Goal: Task Accomplishment & Management: Use online tool/utility

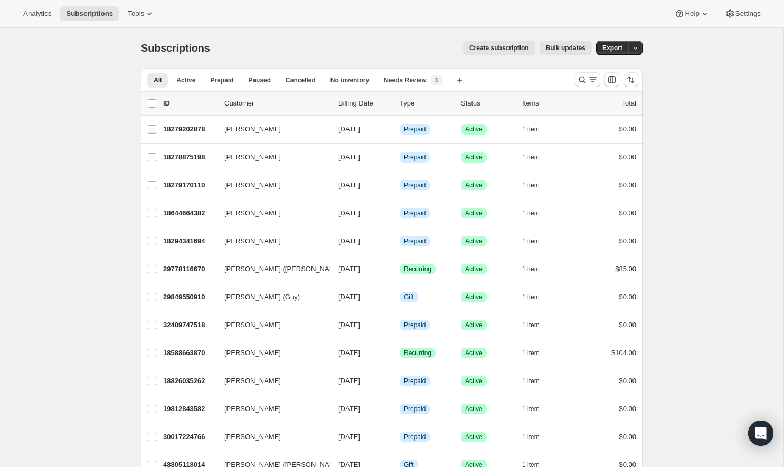
click at [142, 5] on div "Analytics Subscriptions Tools Help Settings" at bounding box center [392, 14] width 784 height 28
click at [142, 11] on span "Tools" at bounding box center [136, 13] width 16 height 8
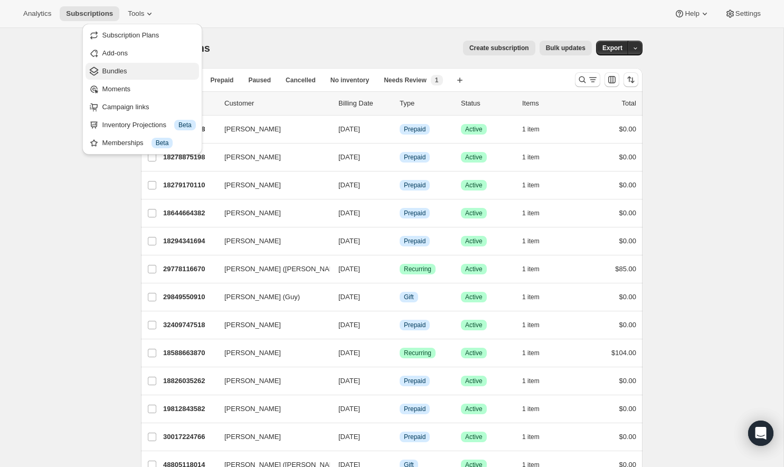
click at [136, 65] on button "Bundles" at bounding box center [141, 71] width 113 height 17
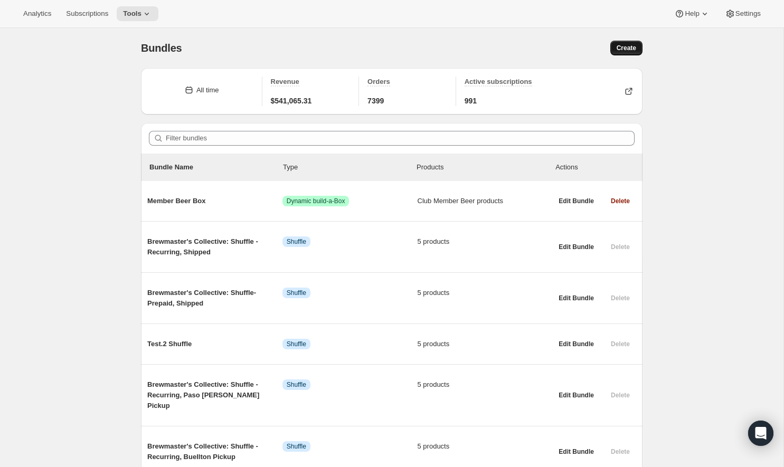
click at [634, 47] on span "Create" at bounding box center [626, 48] width 20 height 8
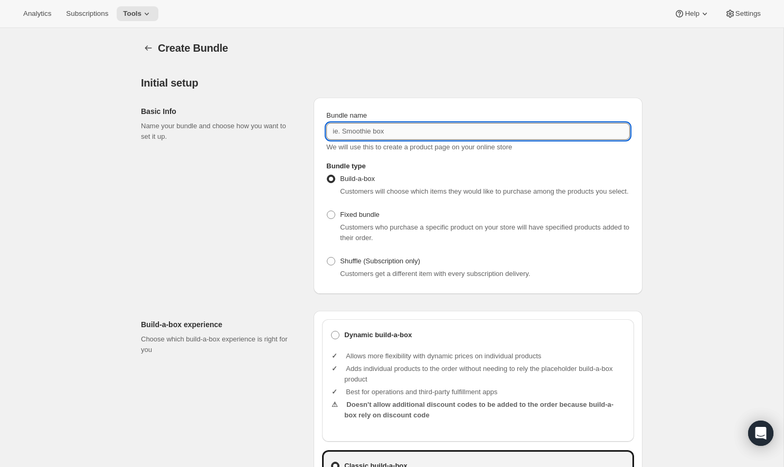
click at [472, 130] on input "Bundle name" at bounding box center [477, 131] width 303 height 17
type input "Mystery Box"
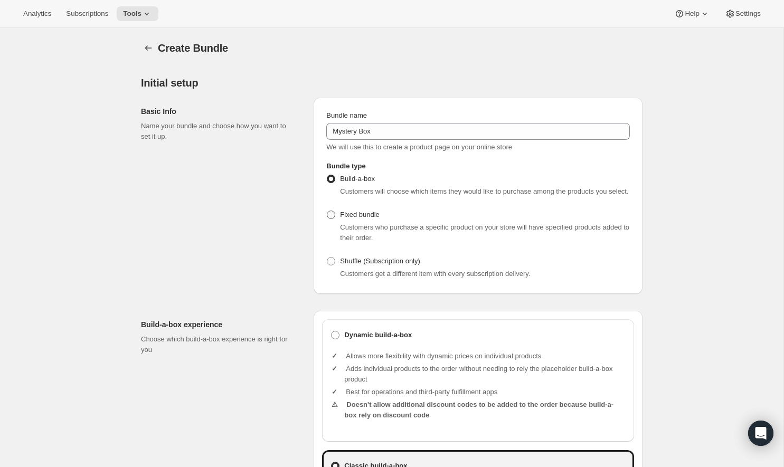
click at [360, 218] on span "Fixed bundle" at bounding box center [359, 215] width 39 height 8
click at [327, 211] on input "Fixed bundle" at bounding box center [327, 211] width 1 height 1
radio input "true"
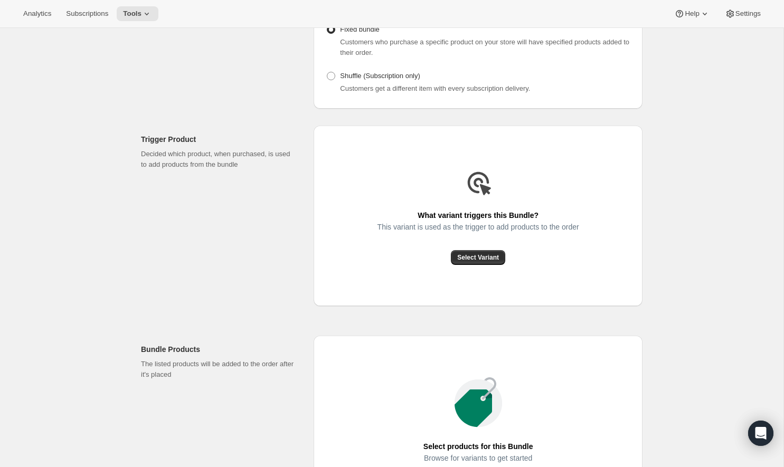
scroll to position [186, 0]
click at [485, 261] on span "Select Variant" at bounding box center [478, 257] width 42 height 8
click at [476, 286] on div "What variant triggers this Bundle? This variant is used as the trigger to add p…" at bounding box center [477, 215] width 329 height 180
click at [476, 261] on span "Select Variant" at bounding box center [478, 257] width 42 height 8
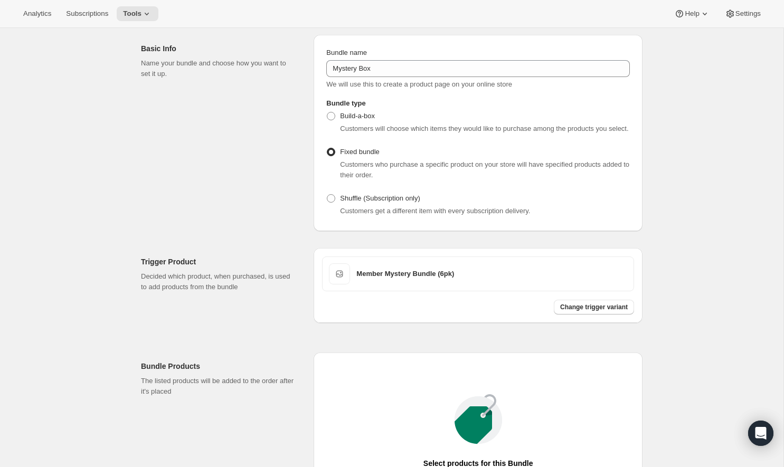
scroll to position [261, 0]
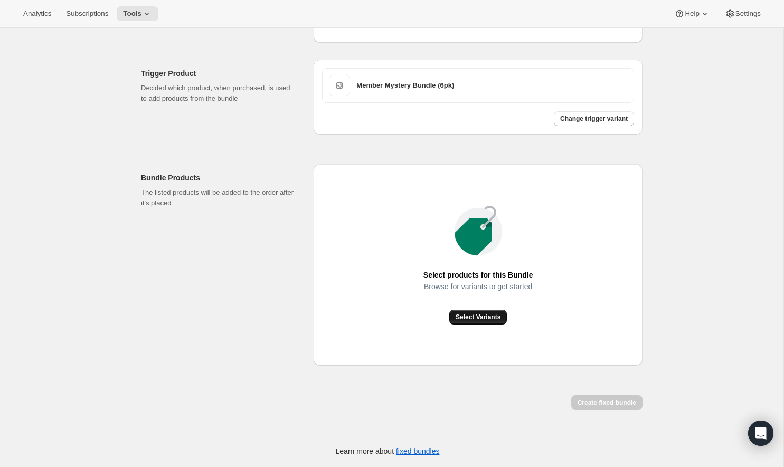
click at [482, 321] on button "Select Variants" at bounding box center [478, 317] width 58 height 15
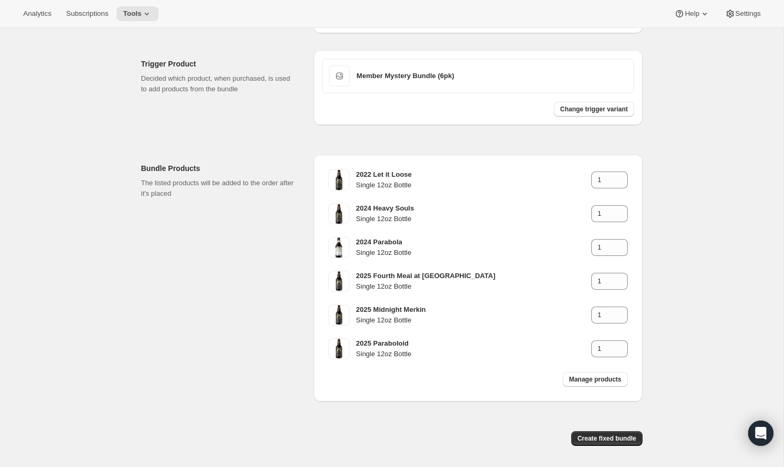
scroll to position [306, 0]
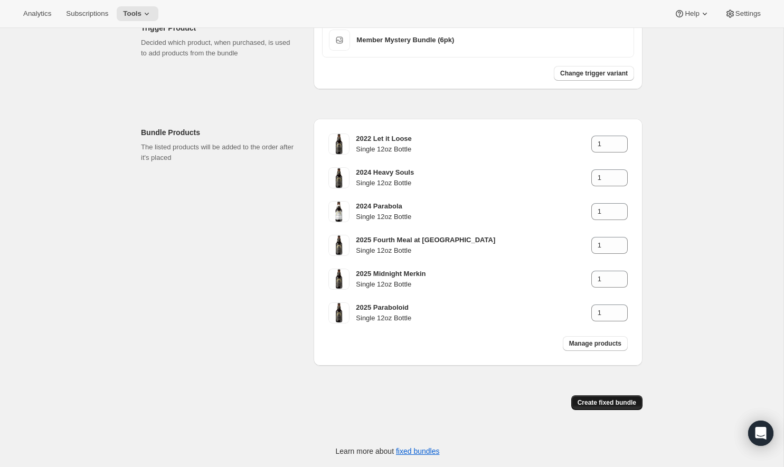
click at [602, 400] on span "Create fixed bundle" at bounding box center [606, 402] width 59 height 8
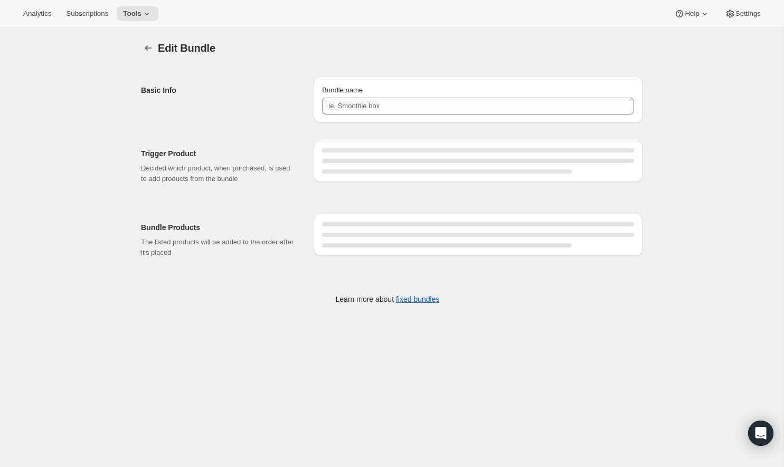
type input "Mystery Box"
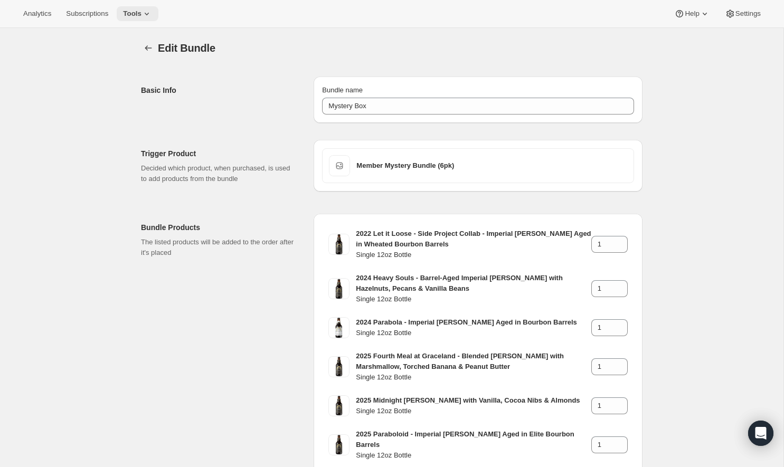
click at [141, 9] on span "Tools" at bounding box center [132, 13] width 18 height 8
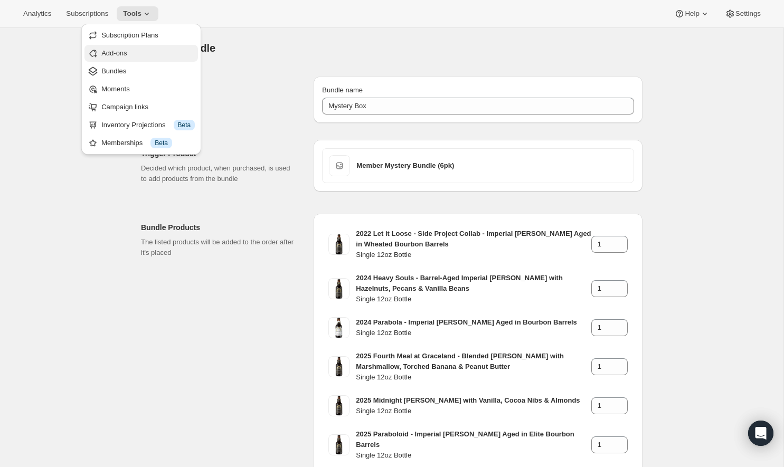
click at [122, 53] on span "Add-ons" at bounding box center [113, 53] width 25 height 8
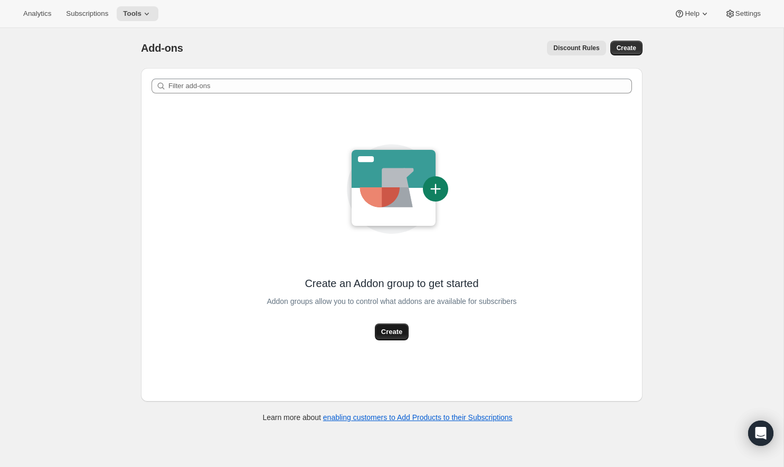
click at [384, 330] on span "Create" at bounding box center [391, 332] width 21 height 11
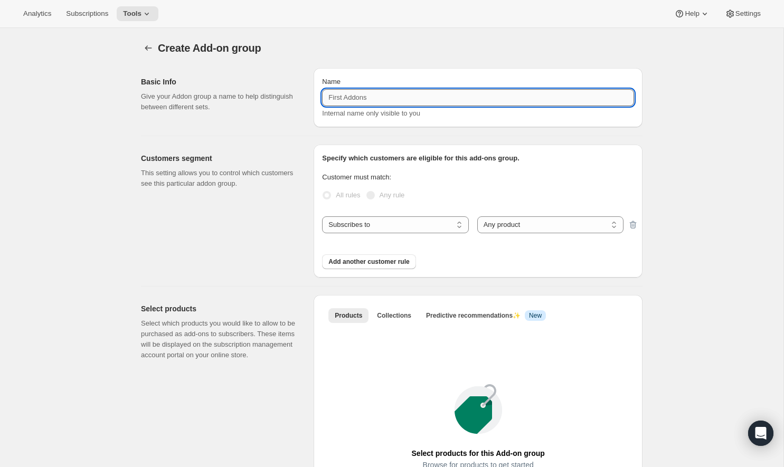
click at [385, 101] on input "Name" at bounding box center [478, 97] width 312 height 17
type input "6"
type input "Mystery Bundle (6pk)"
click at [419, 219] on select "Subscribes to Shipping address is Customer tags" at bounding box center [395, 224] width 146 height 17
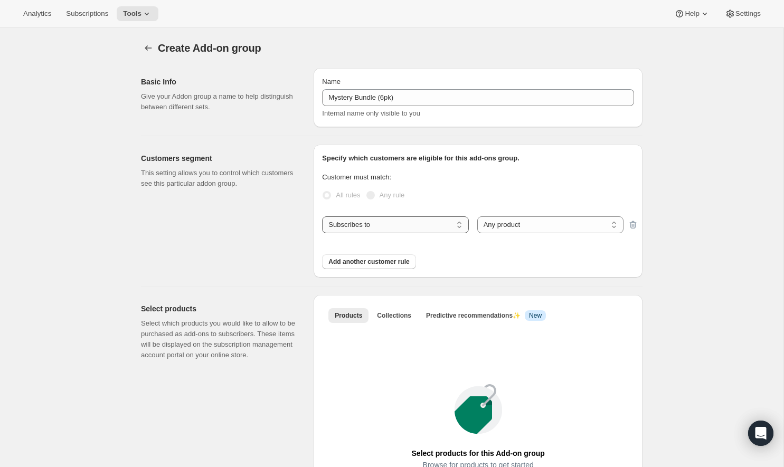
select select "customerTags"
click at [322, 216] on select "Subscribes to Shipping address is Customer tags" at bounding box center [395, 224] width 146 height 17
select select "customerTags_some"
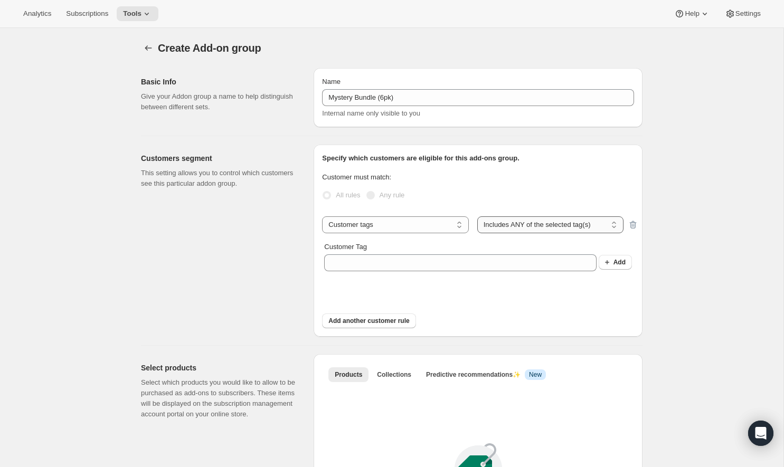
click at [506, 223] on select "Includes ANY of the selected tag(s) Includes ALL of the selected tag(s) Include…" at bounding box center [550, 224] width 146 height 17
click at [477, 216] on select "Includes ANY of the selected tag(s) Includes ALL of the selected tag(s) Include…" at bounding box center [550, 224] width 146 height 17
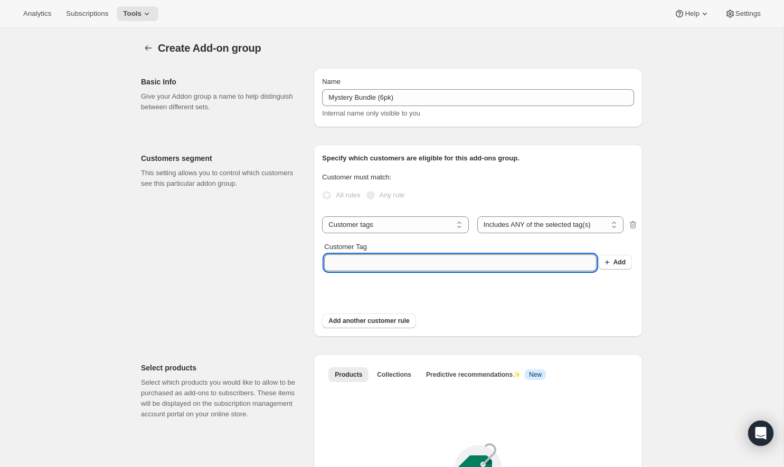
click at [447, 265] on input "Customer Tag" at bounding box center [460, 262] width 272 height 17
type input "fw:currentmember"
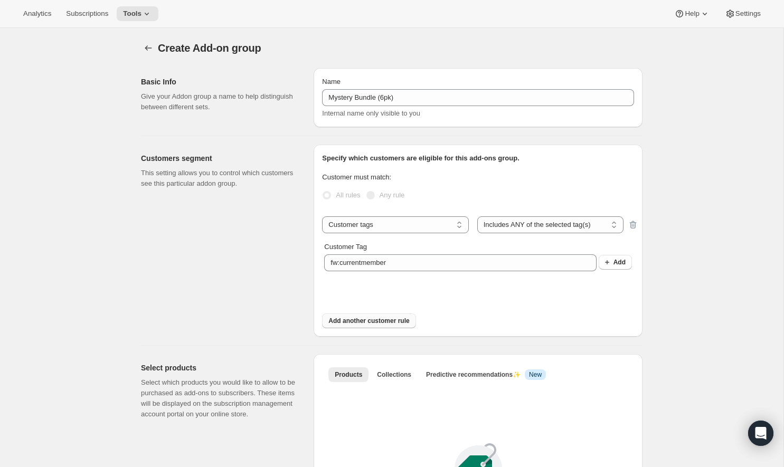
click at [393, 322] on span "Add another customer rule" at bounding box center [368, 321] width 81 height 8
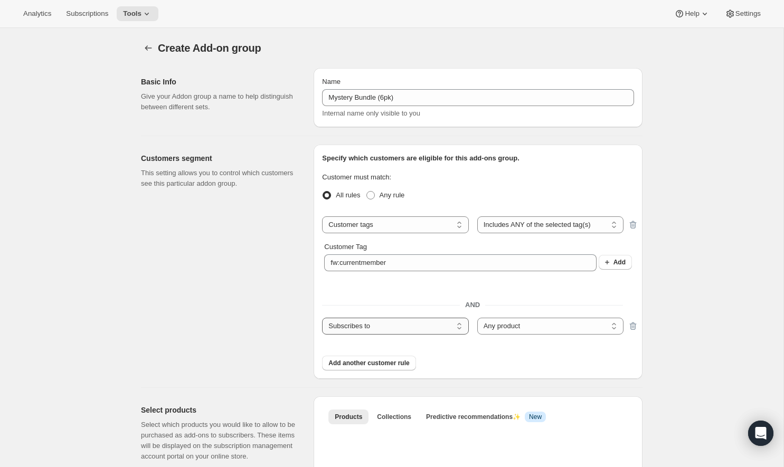
click at [395, 323] on select "Subscribes to Shipping address is Customer tags" at bounding box center [395, 326] width 146 height 17
click at [518, 324] on select "Any product Specific products Specific product variants" at bounding box center [550, 326] width 146 height 17
click at [477, 318] on select "Any product Specific products Specific product variants" at bounding box center [550, 326] width 146 height 17
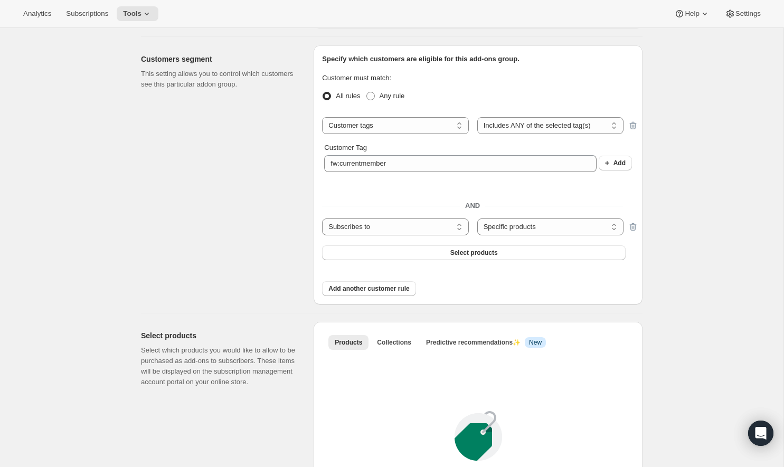
scroll to position [111, 0]
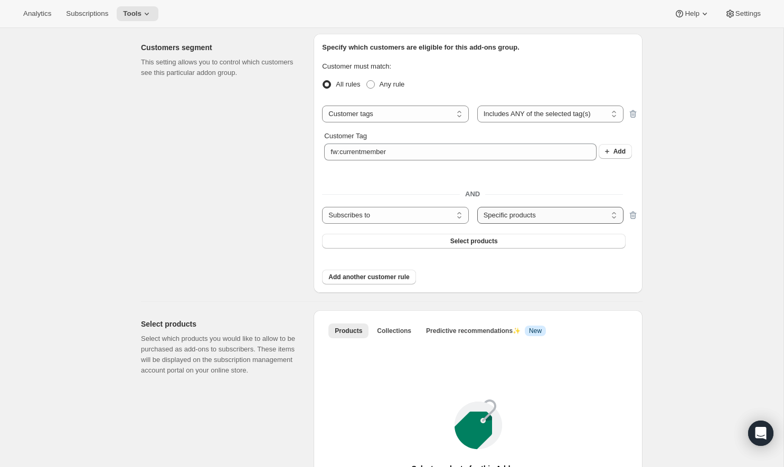
click at [519, 218] on select "Any product Specific products Specific product variants" at bounding box center [550, 215] width 146 height 17
select select "all"
click at [477, 207] on select "Any product Specific products Specific product variants" at bounding box center [550, 215] width 146 height 17
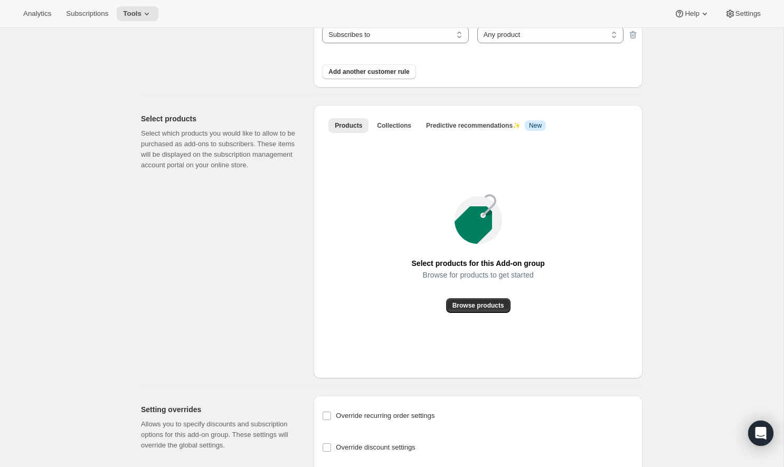
scroll to position [294, 0]
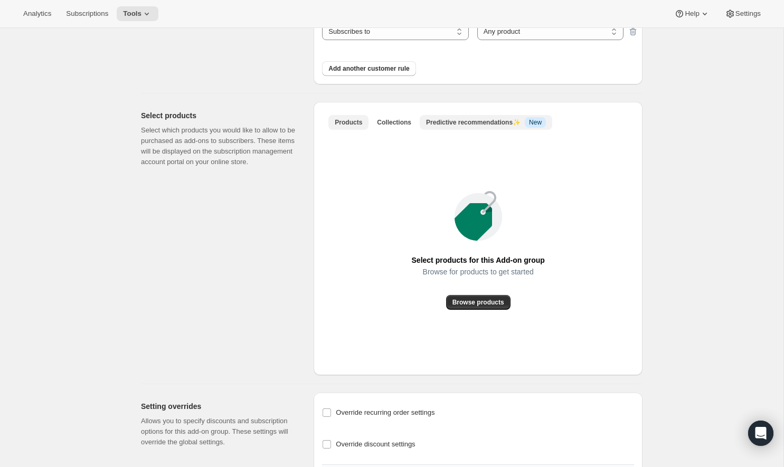
click at [454, 119] on span "Predictive recommendations ✨" at bounding box center [473, 122] width 94 height 7
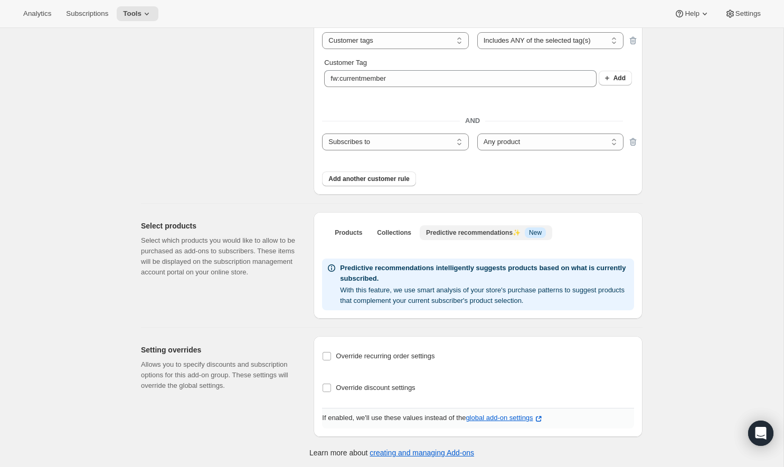
click at [449, 230] on span "Predictive recommendations ✨" at bounding box center [473, 232] width 94 height 7
click at [543, 421] on icon "button" at bounding box center [538, 419] width 11 height 11
click at [352, 228] on span "Products" at bounding box center [348, 232] width 27 height 8
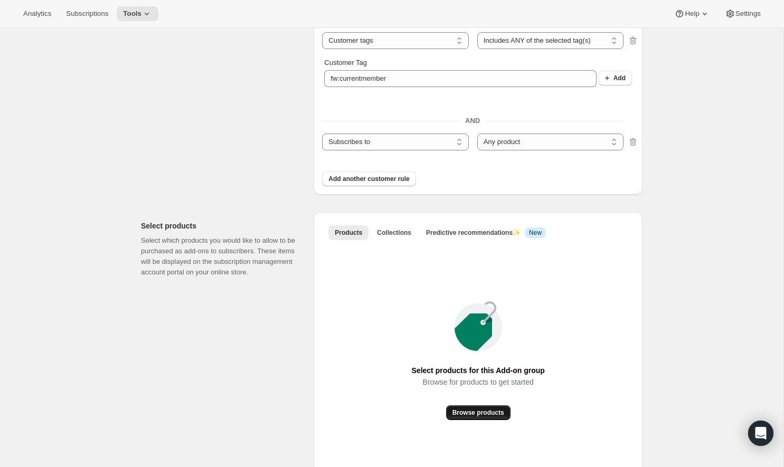
click at [500, 405] on button "Browse products" at bounding box center [478, 412] width 64 height 15
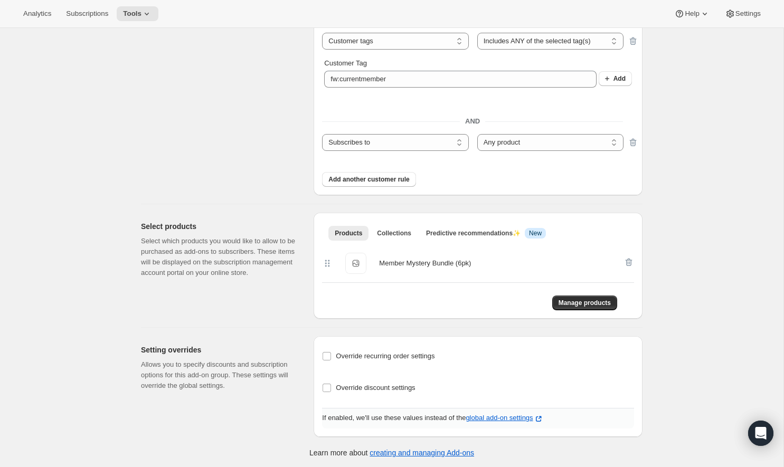
scroll to position [0, 0]
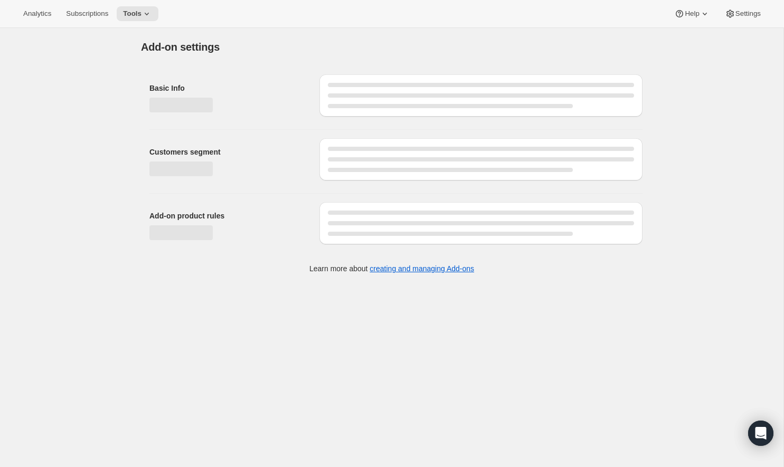
select select "customerTags"
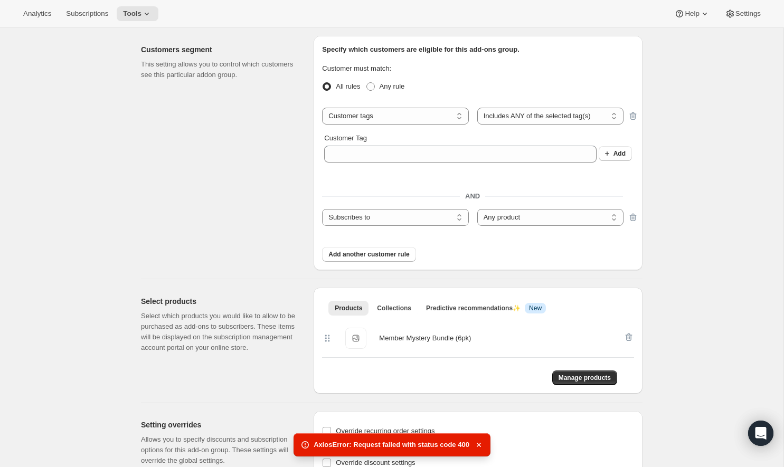
scroll to position [184, 0]
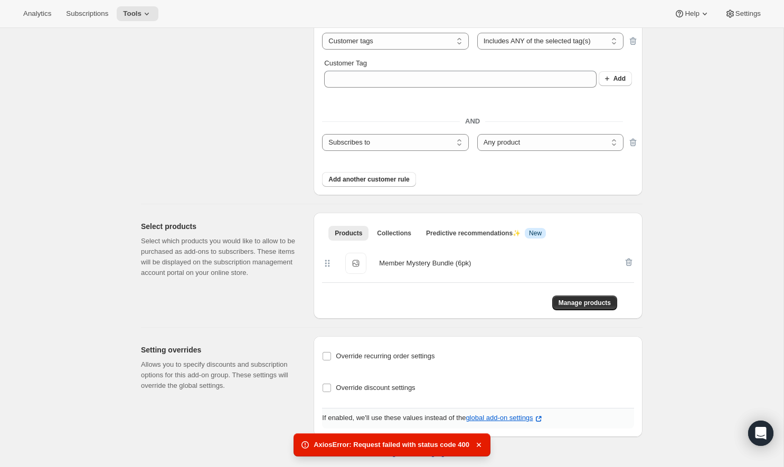
click at [465, 240] on div "Products Collections Predictive recommendations ✨ Info New More views Products …" at bounding box center [478, 232] width 312 height 23
click at [463, 234] on span "Predictive recommendations ✨" at bounding box center [473, 233] width 94 height 7
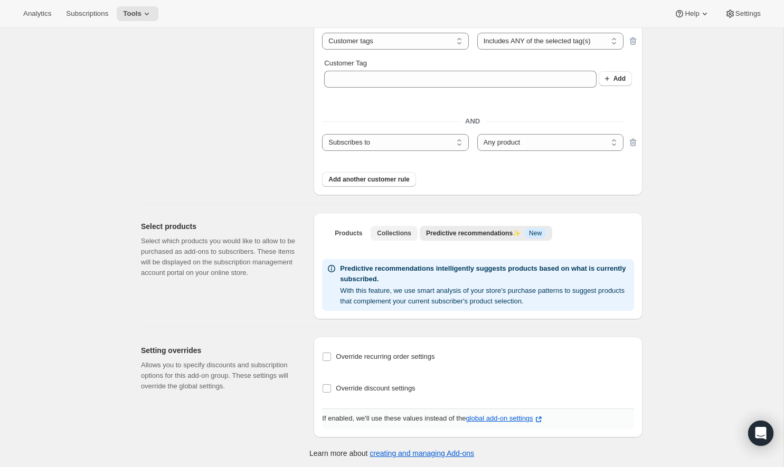
click at [409, 227] on button "Collections" at bounding box center [393, 233] width 47 height 15
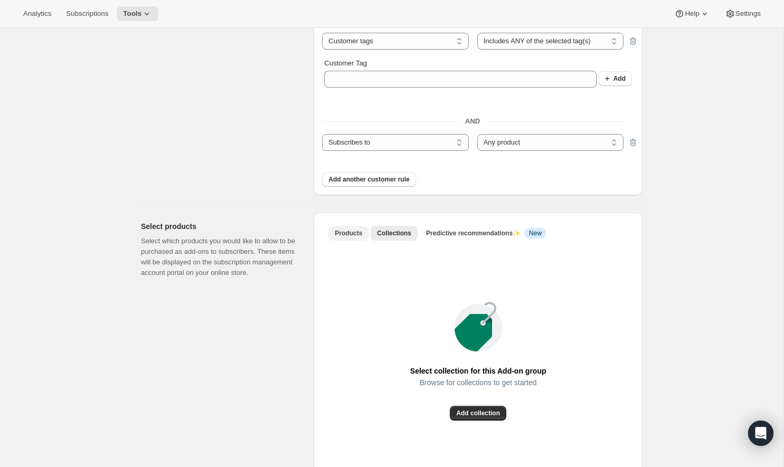
click at [356, 234] on span "Products" at bounding box center [348, 233] width 27 height 8
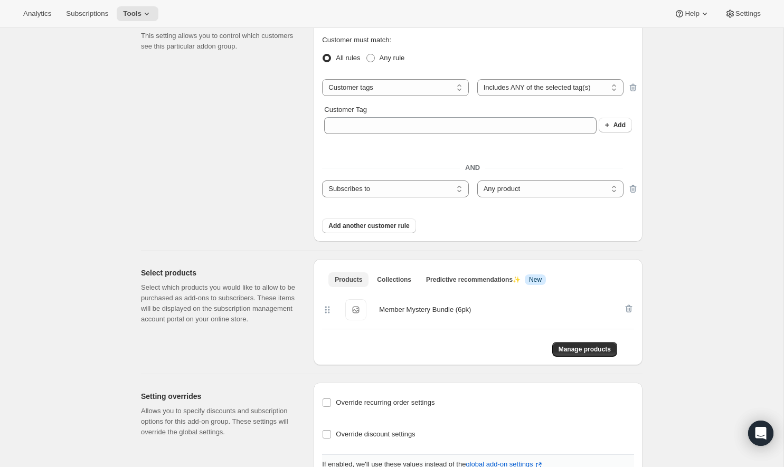
scroll to position [0, 0]
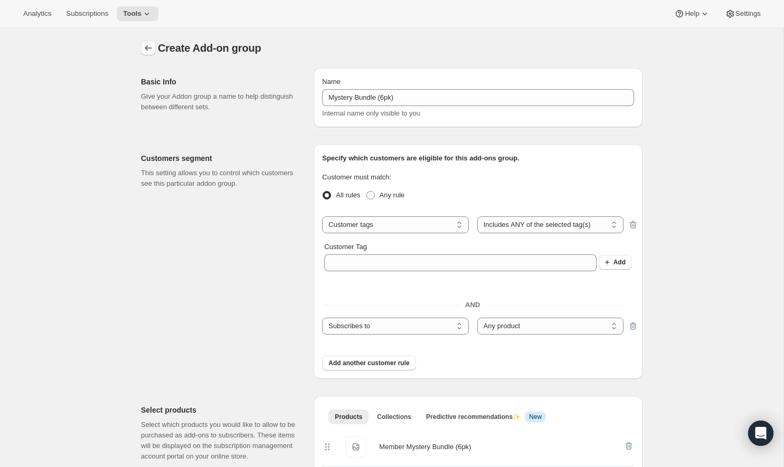
click at [147, 46] on icon "Addon groups" at bounding box center [148, 47] width 7 height 5
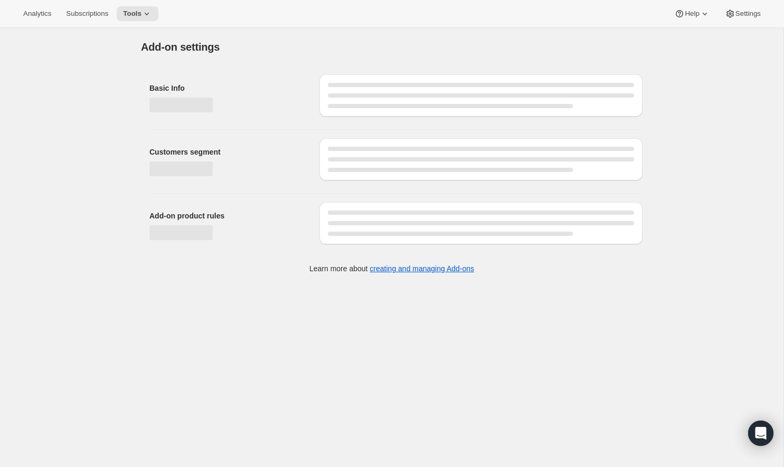
select select "customerTags"
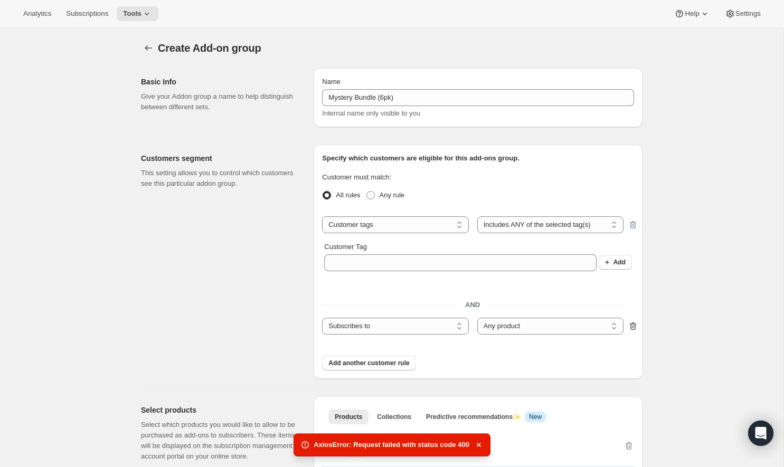
click at [632, 326] on icon "button" at bounding box center [632, 327] width 1 height 3
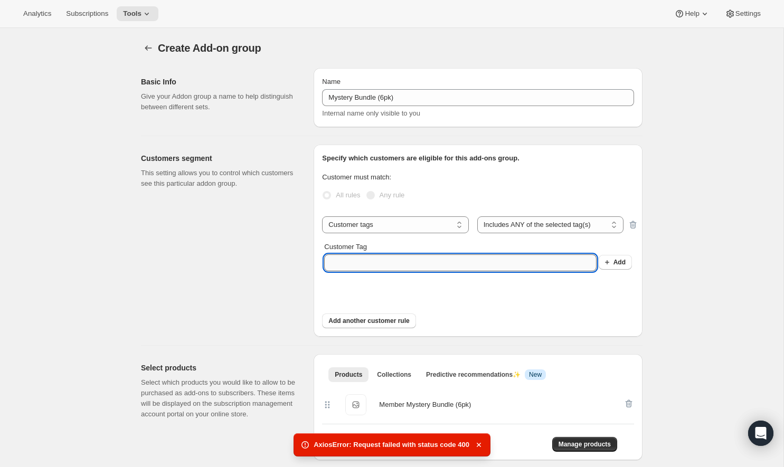
click at [476, 269] on input "Customer Tag" at bounding box center [460, 262] width 272 height 17
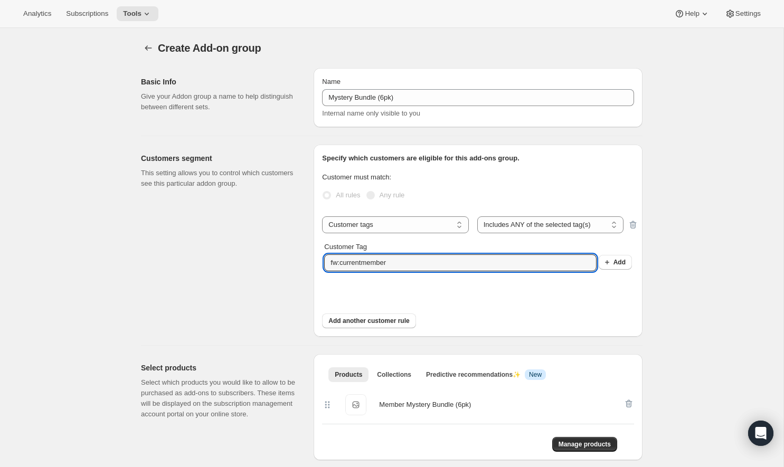
type input "fw:currentmember"
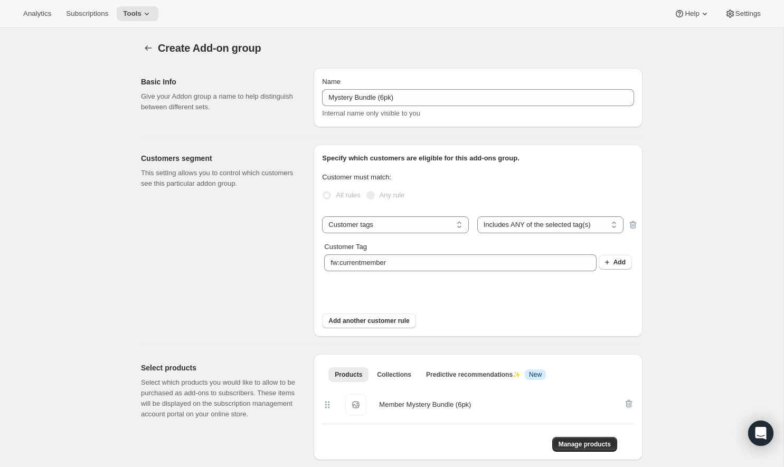
click at [608, 276] on div "Customer Tag fw:currentmember Add" at bounding box center [478, 263] width 308 height 42
click at [608, 267] on icon "button" at bounding box center [606, 262] width 11 height 11
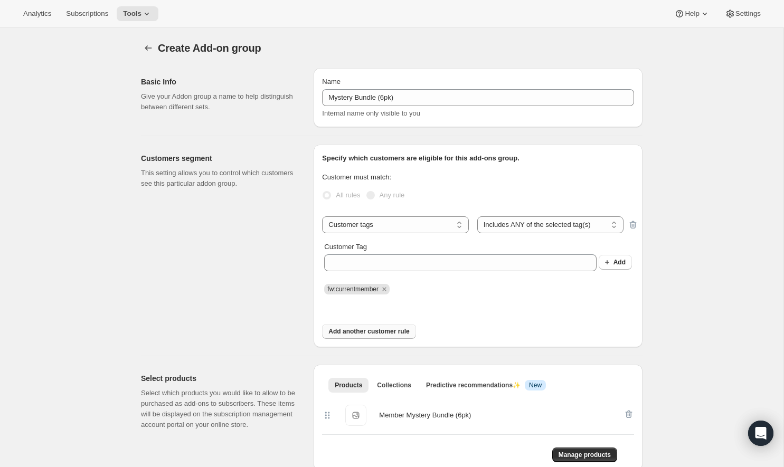
click at [398, 329] on span "Add another customer rule" at bounding box center [368, 331] width 81 height 8
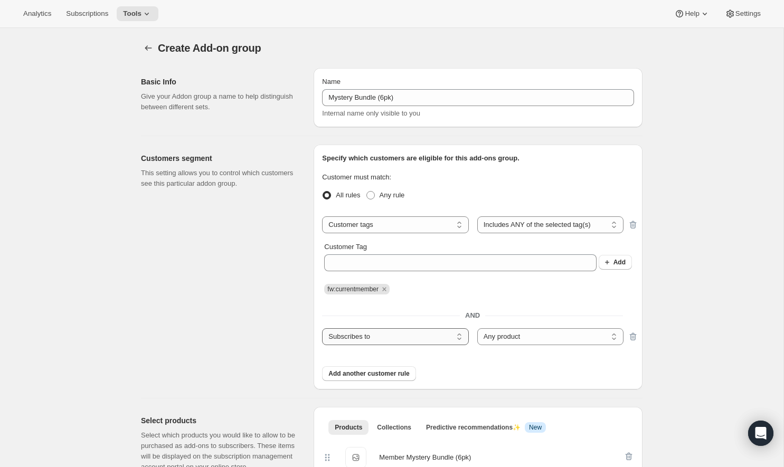
click at [411, 340] on select "Subscribes to Shipping address is Customer tags" at bounding box center [395, 336] width 146 height 17
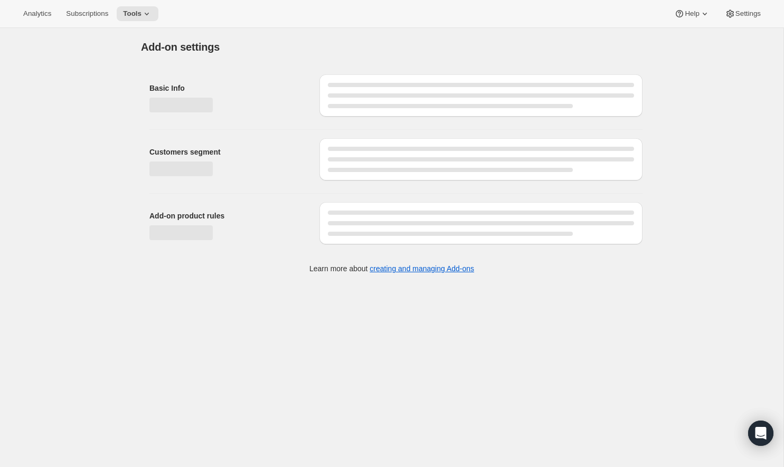
select select "customerTags"
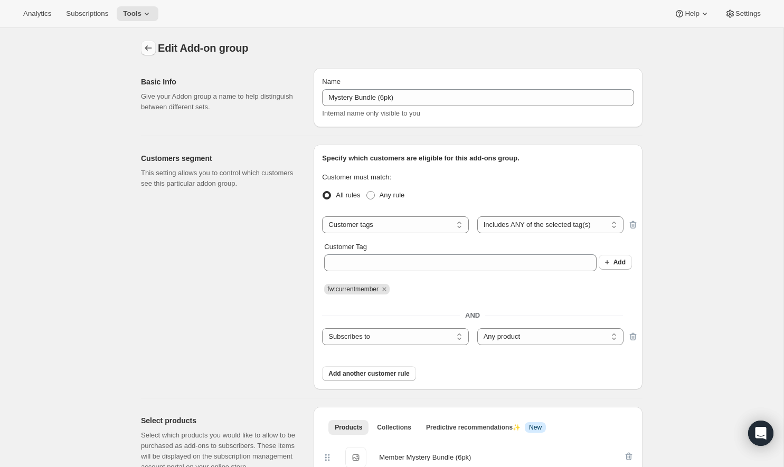
click at [147, 50] on icon "Addon groups" at bounding box center [148, 48] width 11 height 11
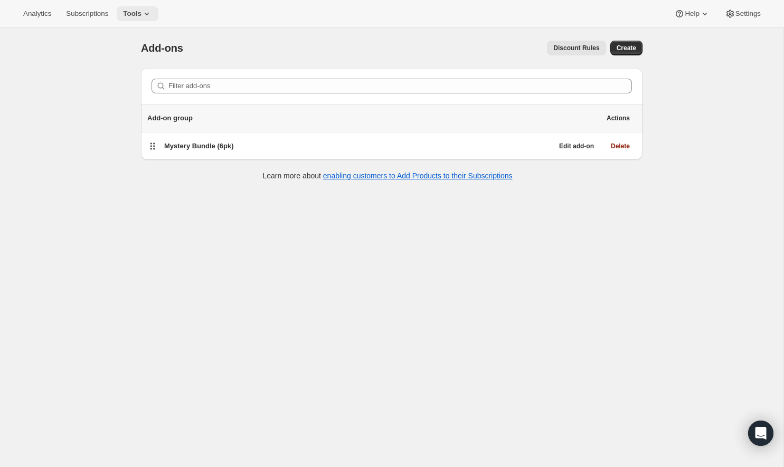
click at [141, 14] on span "Tools" at bounding box center [132, 13] width 18 height 8
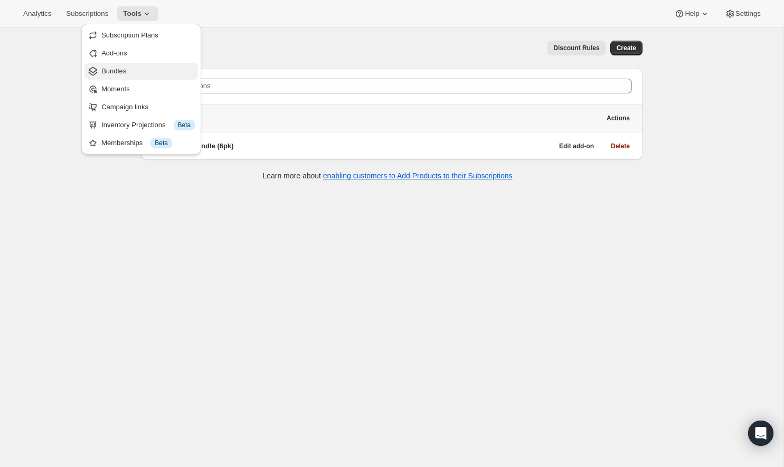
click at [133, 72] on span "Bundles" at bounding box center [147, 71] width 93 height 11
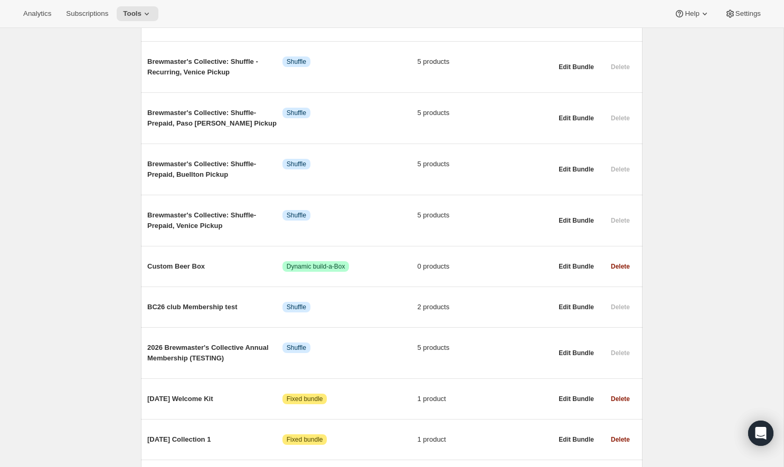
scroll to position [496, 0]
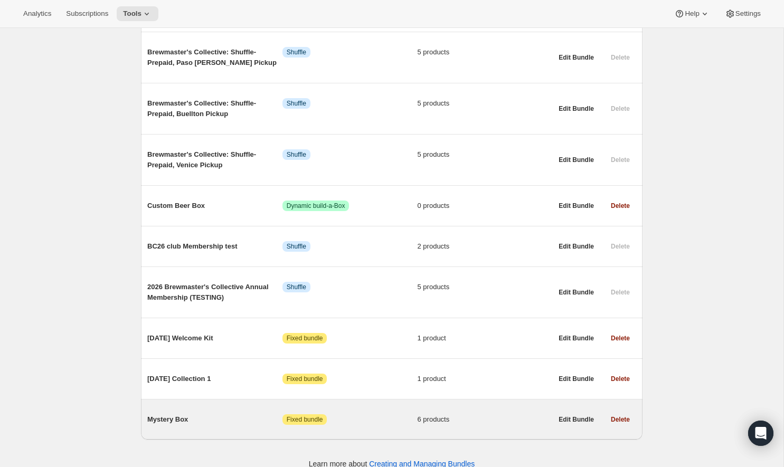
click at [177, 414] on span "Mystery Box" at bounding box center [214, 419] width 135 height 11
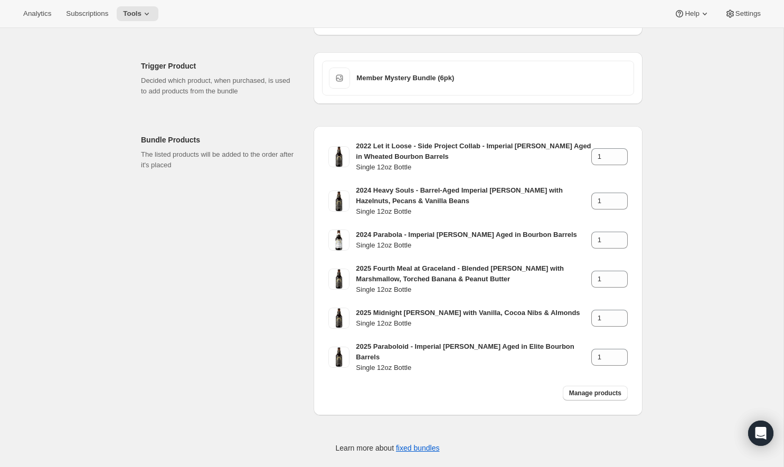
scroll to position [87, 0]
click at [586, 390] on span "Manage products" at bounding box center [595, 394] width 52 height 8
click at [114, 196] on div "Edit Bundle. This page is ready Edit Bundle Basic Info Bundle name Mystery Box …" at bounding box center [391, 210] width 783 height 539
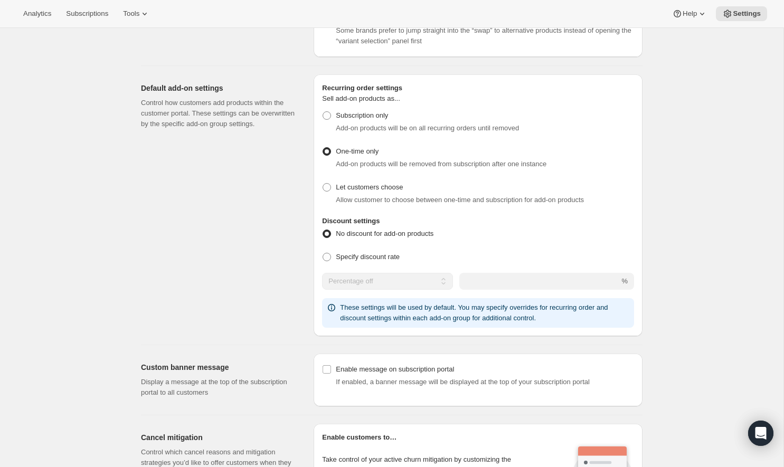
scroll to position [428, 0]
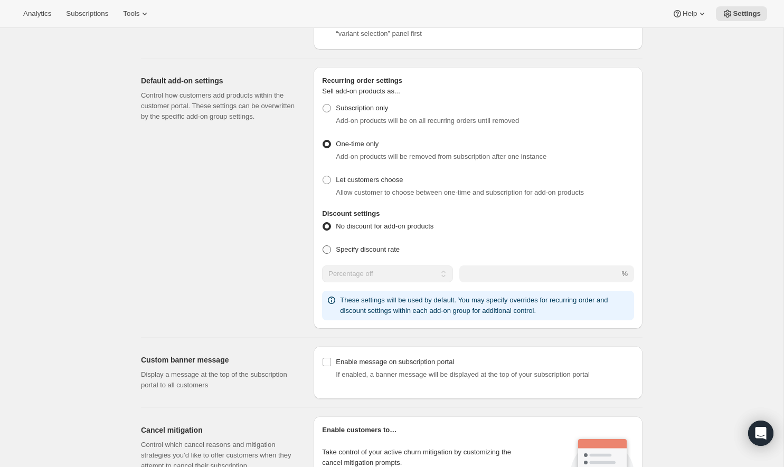
click at [330, 251] on span at bounding box center [326, 249] width 8 height 8
click at [323, 246] on input "Specify discount rate" at bounding box center [322, 245] width 1 height 1
radio input "true"
click at [376, 262] on div "No discount for add-on products Specify discount rate Percentage off Fixed amou…" at bounding box center [478, 250] width 312 height 63
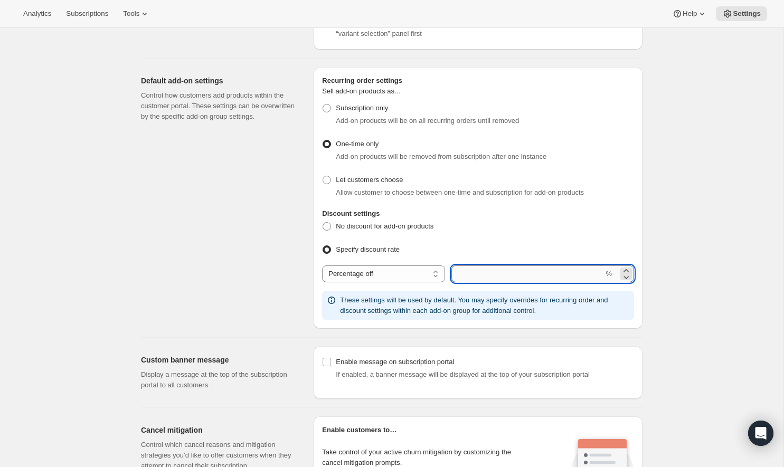
click at [479, 270] on input "integer" at bounding box center [527, 273] width 152 height 17
type input "25"
click at [661, 212] on div "Customer Portal Controls. This page is ready Customer Portal Controls Hide/Show…" at bounding box center [391, 282] width 783 height 1364
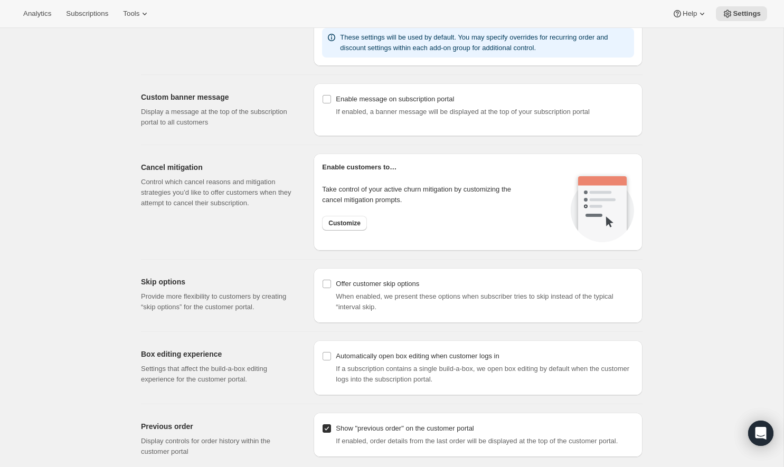
scroll to position [695, 0]
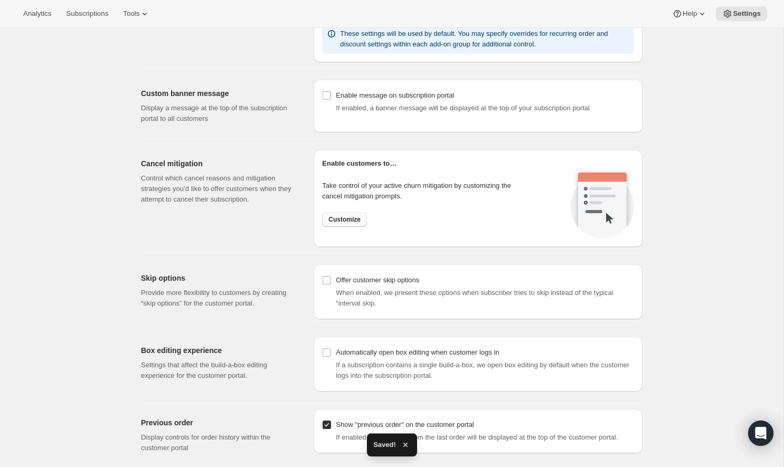
click at [342, 218] on span "Customize" at bounding box center [344, 219] width 32 height 8
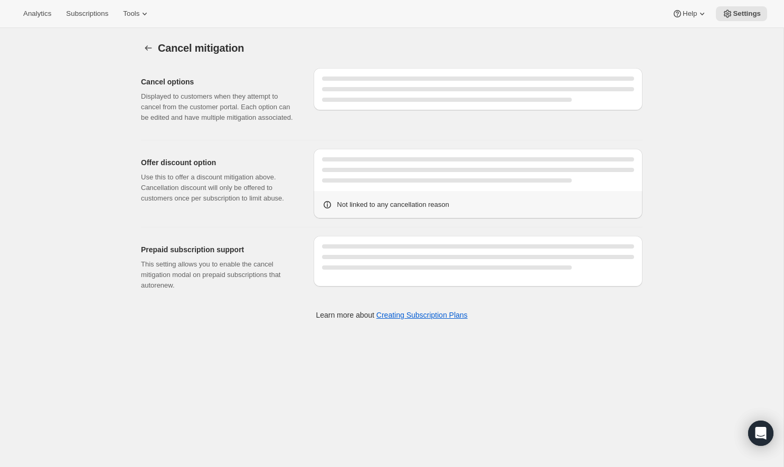
select select "SPECIFIC_INSTANCES"
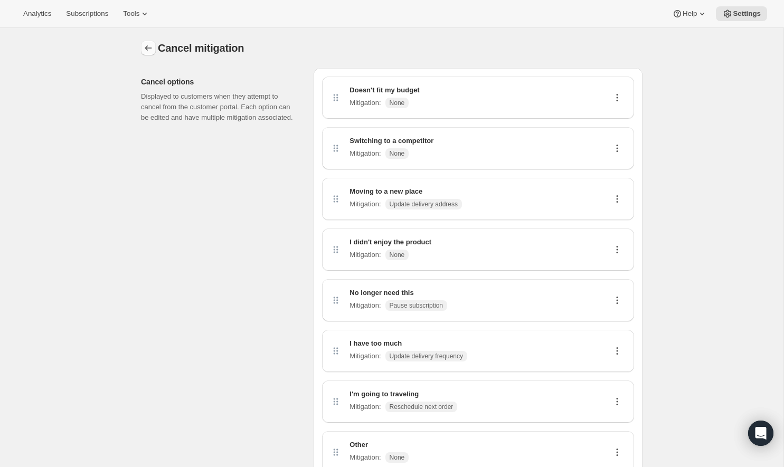
click at [144, 45] on icon "Customer Portal Controls" at bounding box center [148, 48] width 11 height 11
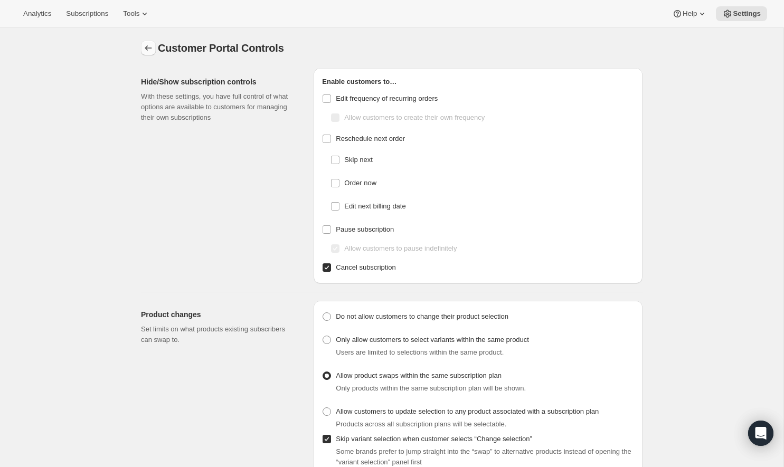
click at [154, 52] on button "Settings" at bounding box center [148, 48] width 15 height 15
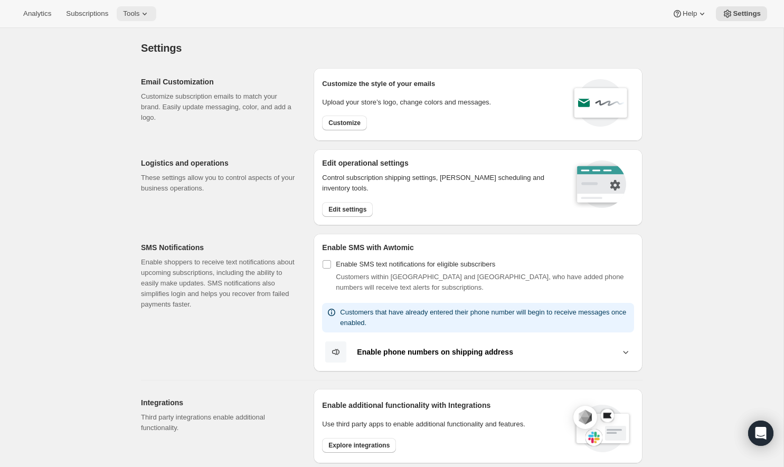
click at [139, 13] on span "Tools" at bounding box center [131, 13] width 16 height 8
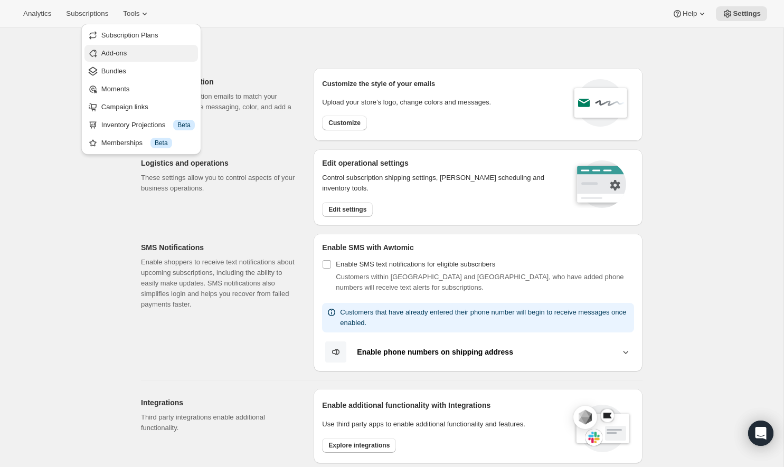
click at [122, 48] on span "Add-ons" at bounding box center [147, 53] width 93 height 11
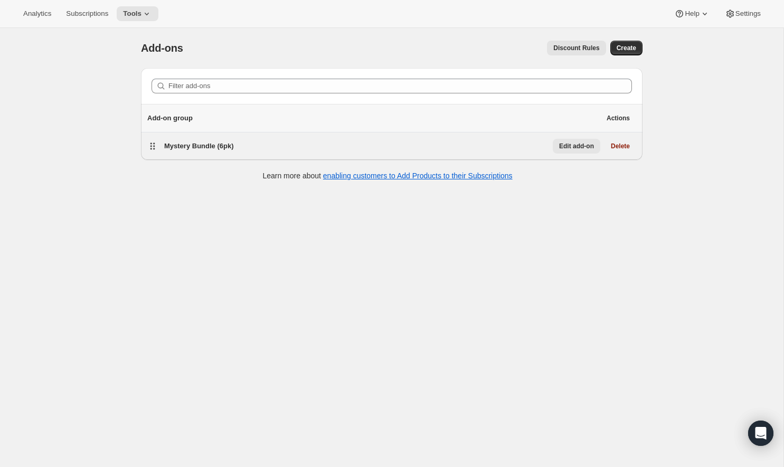
click at [570, 152] on button "Edit add-on" at bounding box center [575, 146] width 47 height 15
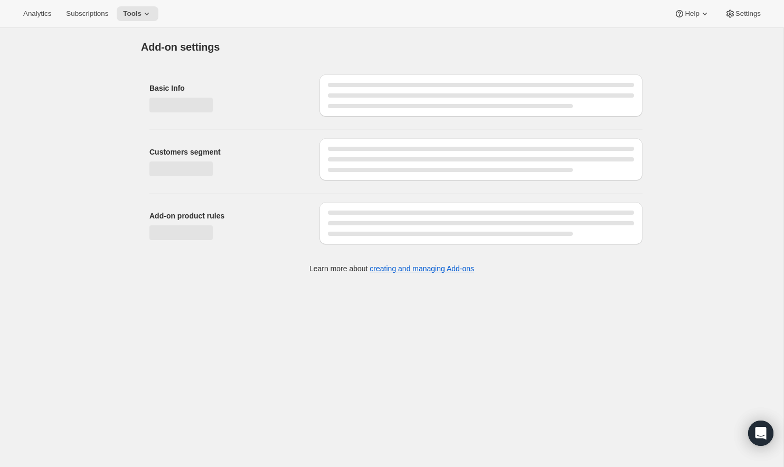
select select "customerTags"
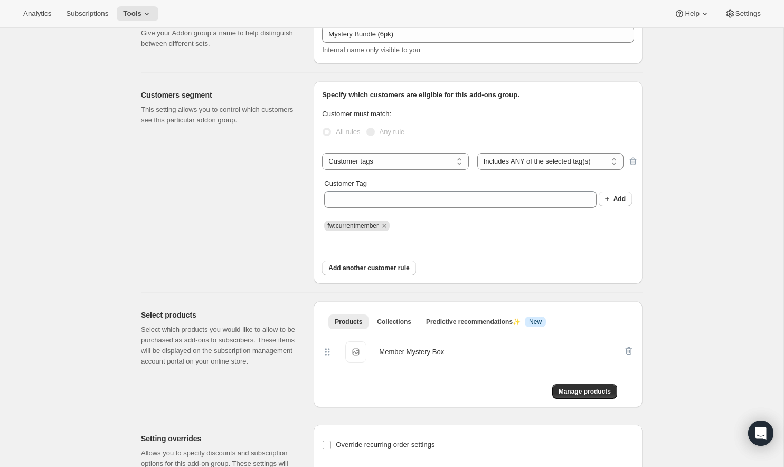
scroll to position [71, 0]
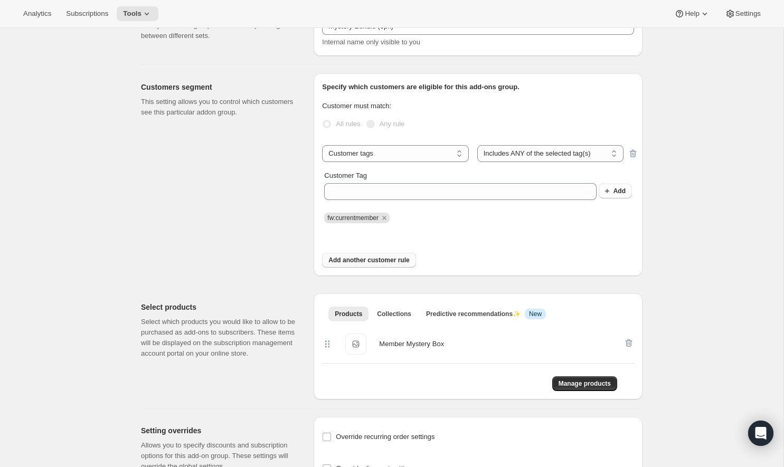
click at [394, 259] on span "Add another customer rule" at bounding box center [368, 260] width 81 height 8
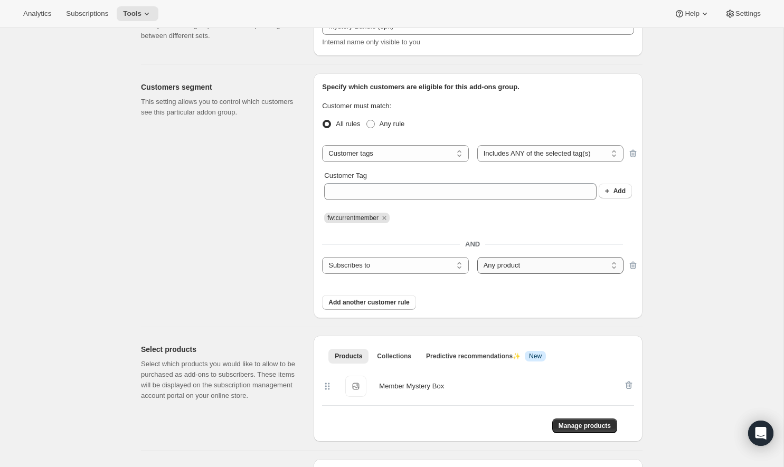
click at [526, 272] on select "Any product Specific products Specific product variants" at bounding box center [550, 265] width 146 height 17
click at [477, 257] on select "Any product Specific products Specific product variants" at bounding box center [550, 265] width 146 height 17
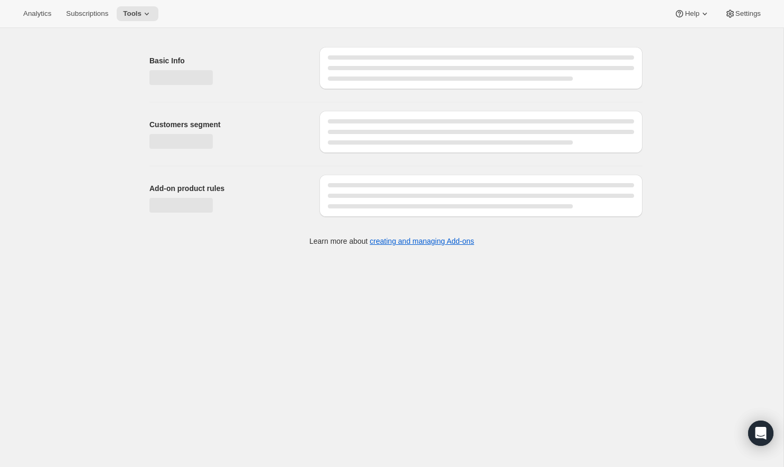
select select "customerTags"
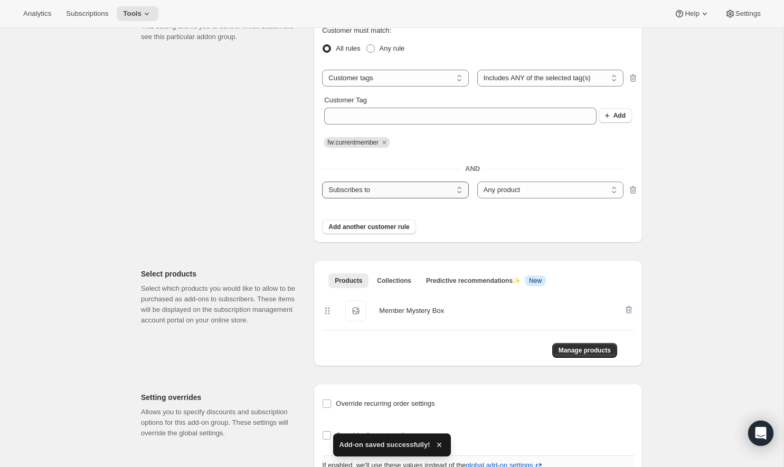
scroll to position [194, 0]
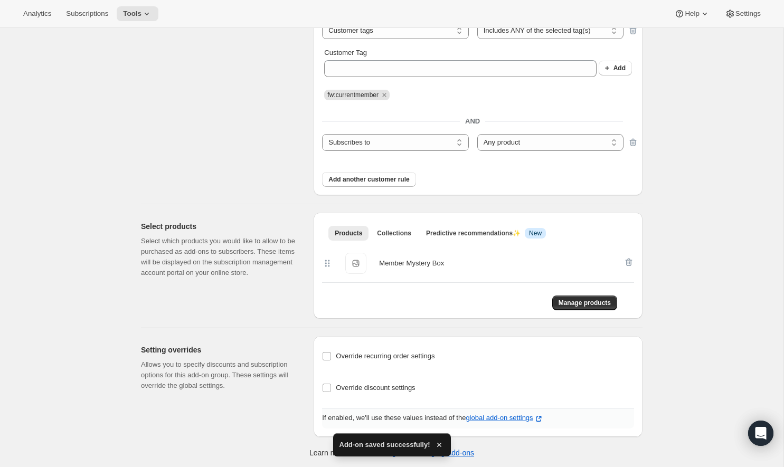
click at [403, 265] on div "Member Mystery Box" at bounding box center [411, 263] width 65 height 11
click at [348, 267] on span "Member Mystery Box" at bounding box center [355, 263] width 21 height 21
click at [328, 266] on icon at bounding box center [327, 263] width 11 height 11
click at [585, 295] on button "Manage products" at bounding box center [584, 302] width 65 height 15
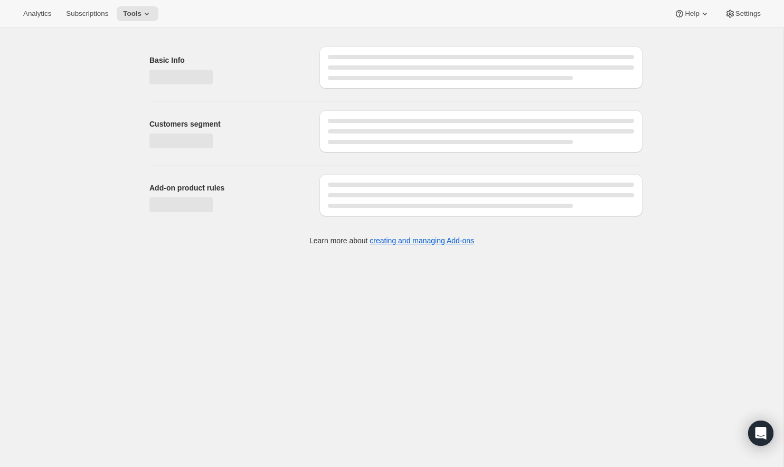
scroll to position [0, 0]
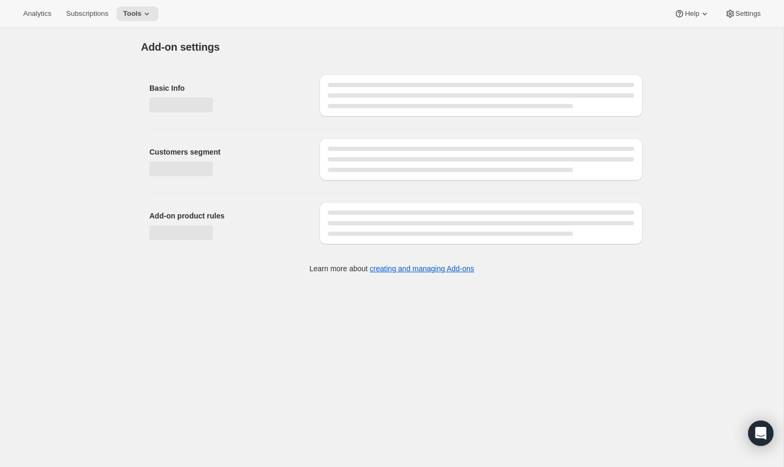
select select "customerTags"
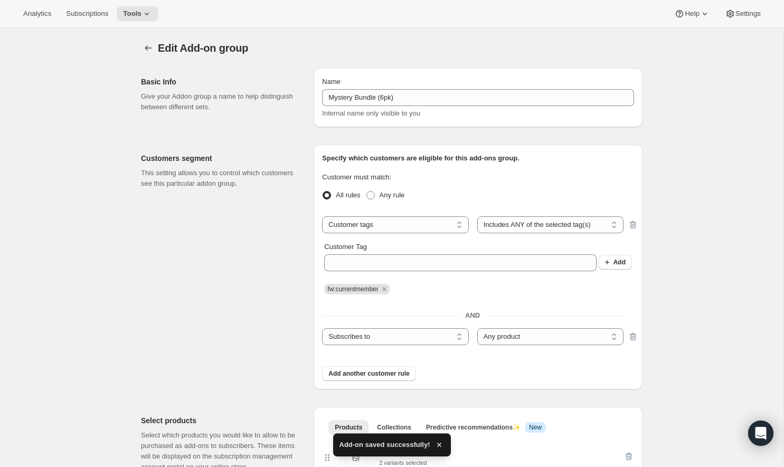
scroll to position [12, 0]
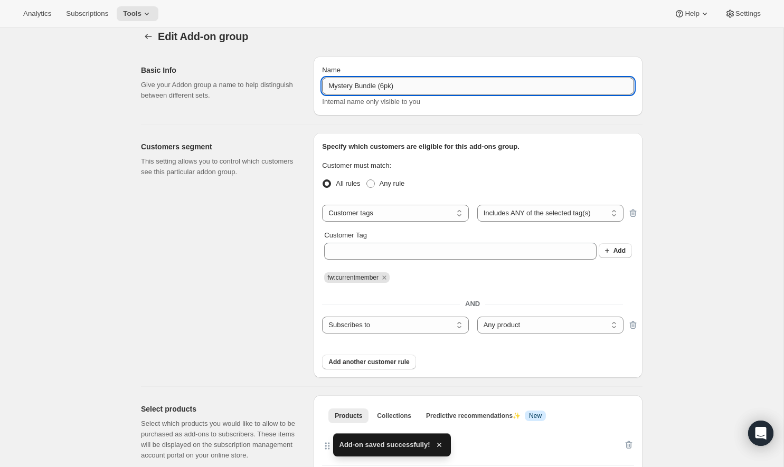
drag, startPoint x: 411, startPoint y: 87, endPoint x: 328, endPoint y: 86, distance: 83.4
click at [328, 86] on input "Mystery Bundle (6pk)" at bounding box center [478, 86] width 312 height 17
type input "Member Mystery Box Add-On"
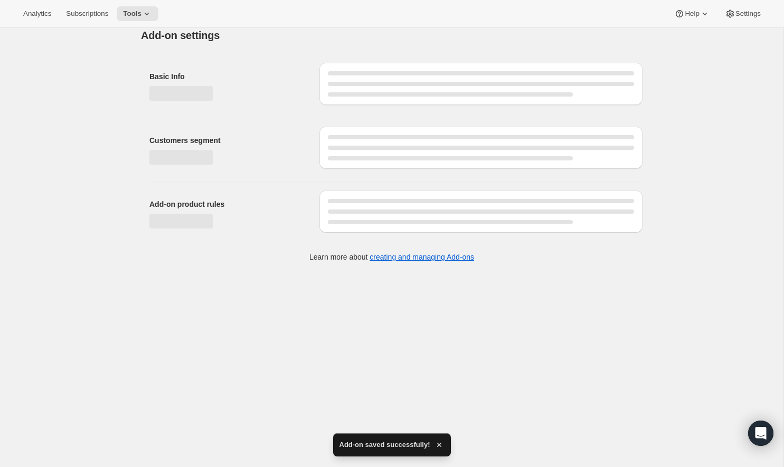
select select "customerTags"
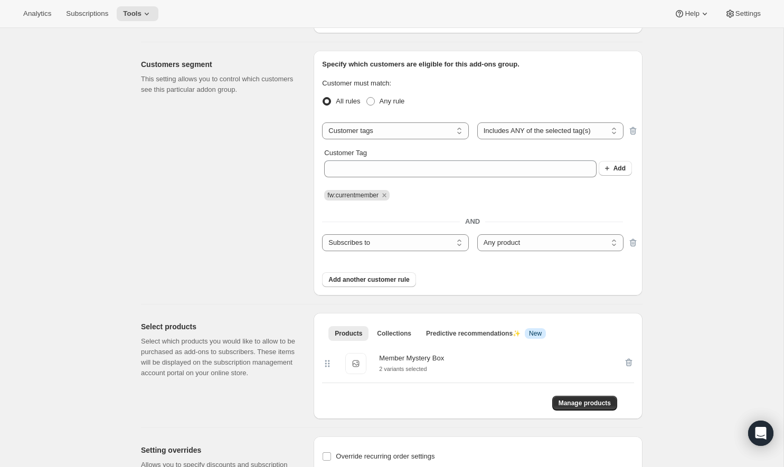
scroll to position [97, 0]
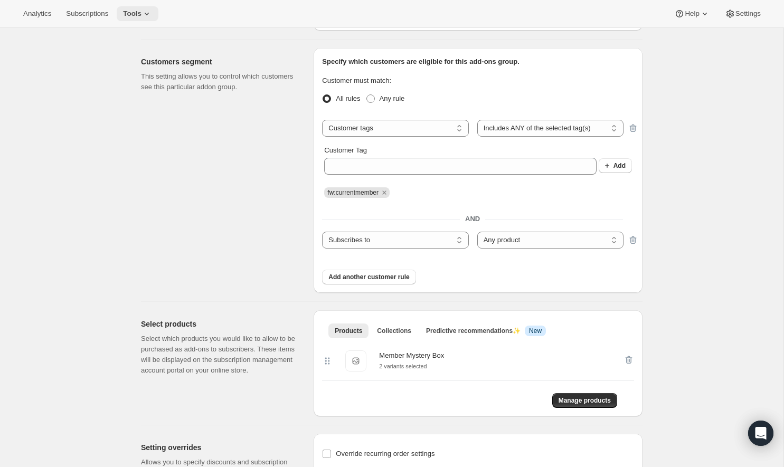
click at [152, 15] on icon at bounding box center [146, 13] width 11 height 11
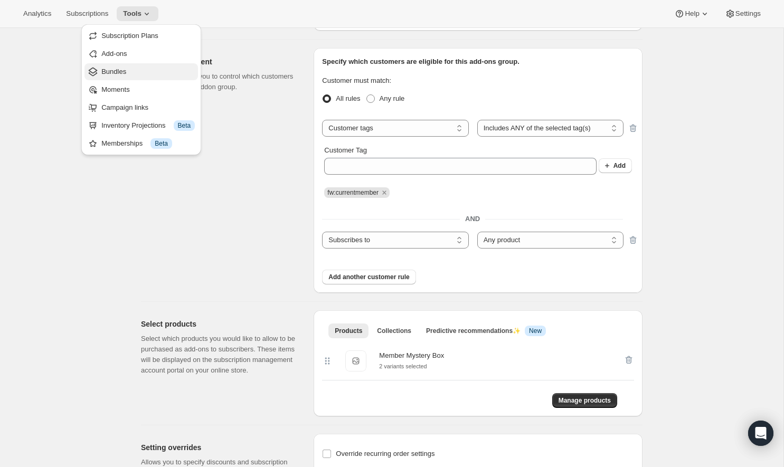
click at [137, 68] on span "Bundles" at bounding box center [147, 71] width 93 height 11
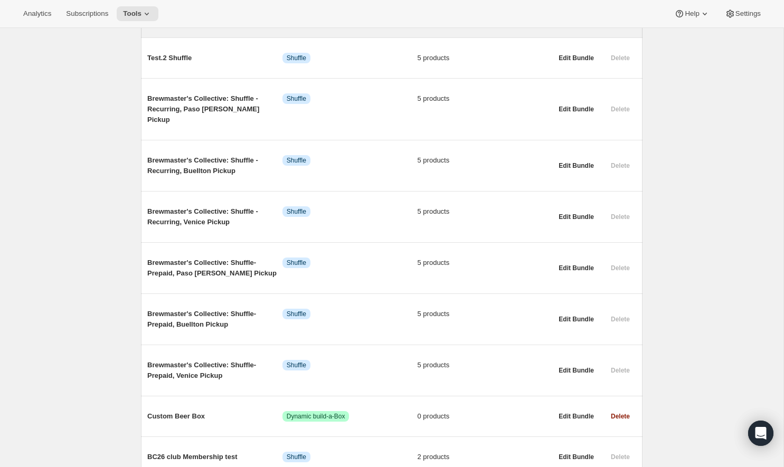
scroll to position [496, 0]
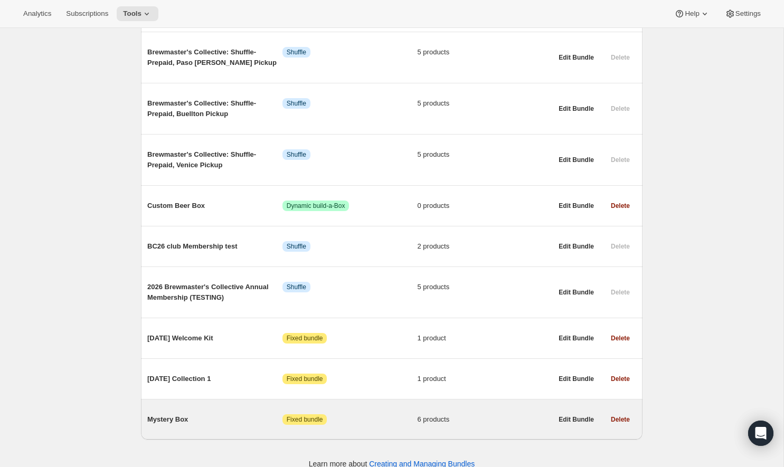
click at [186, 414] on span "Mystery Box" at bounding box center [214, 419] width 135 height 11
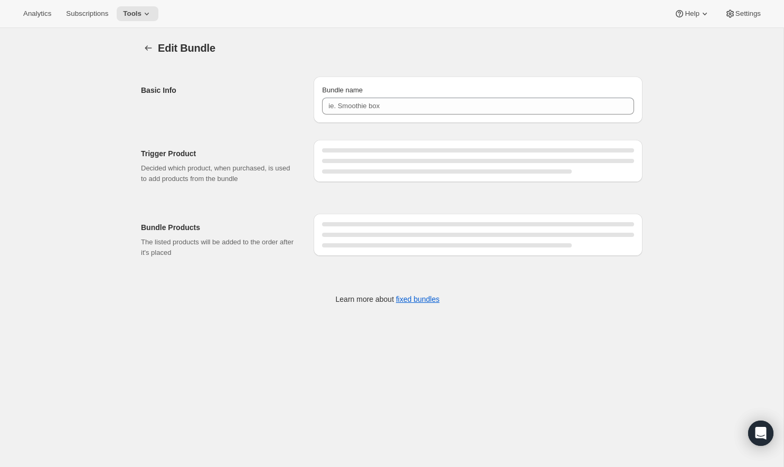
type input "Mystery Box"
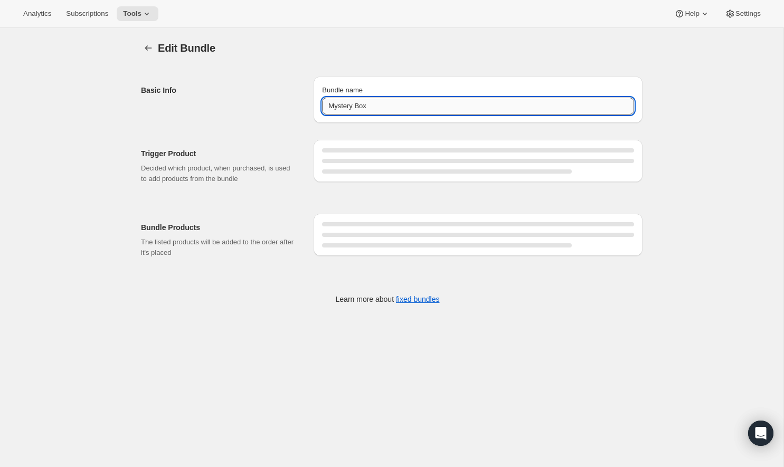
click at [406, 100] on input "Mystery Box" at bounding box center [478, 106] width 312 height 17
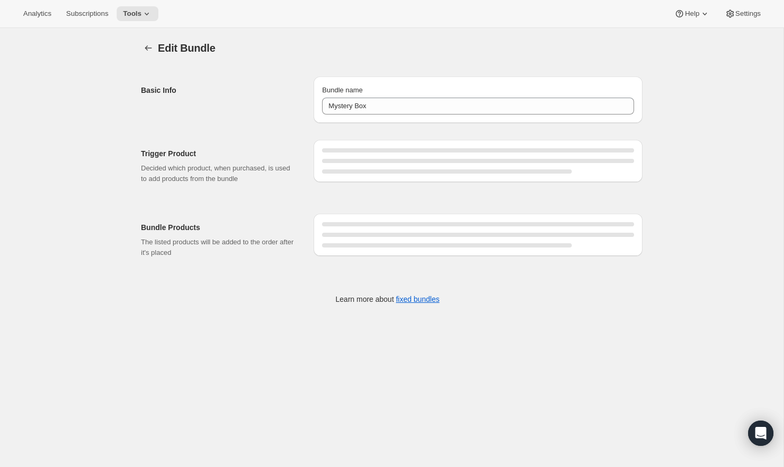
click at [442, 195] on div "Trigger Product Decided which product, when purchased, is used to add products …" at bounding box center [387, 219] width 510 height 192
click at [150, 48] on icon "Bundles" at bounding box center [148, 48] width 11 height 11
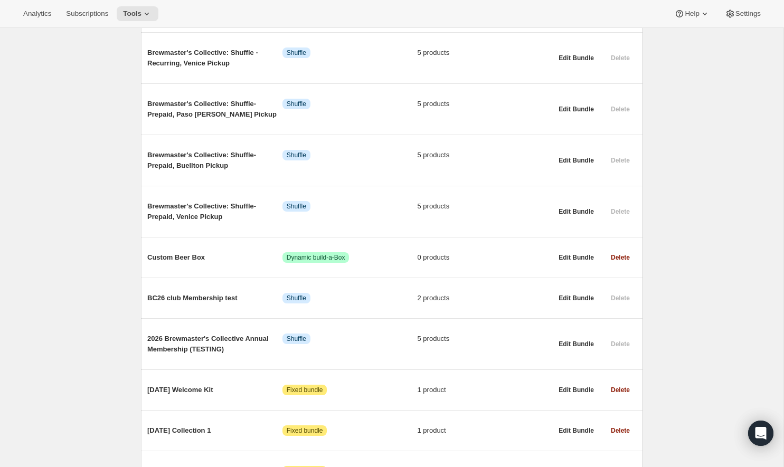
scroll to position [496, 0]
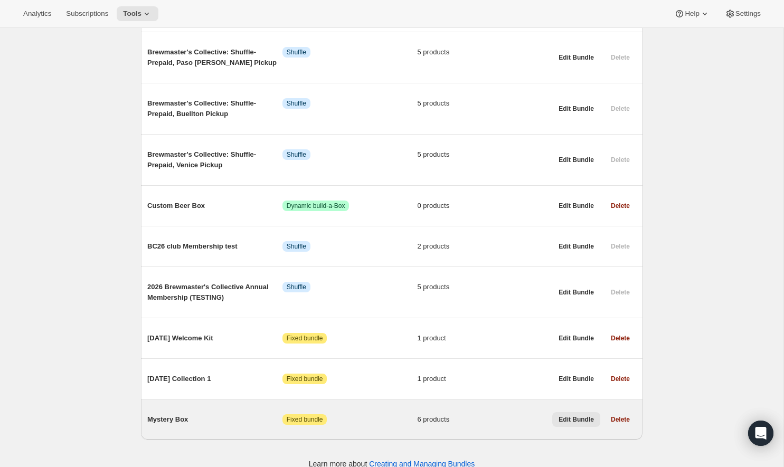
click at [568, 415] on span "Edit Bundle" at bounding box center [575, 419] width 35 height 8
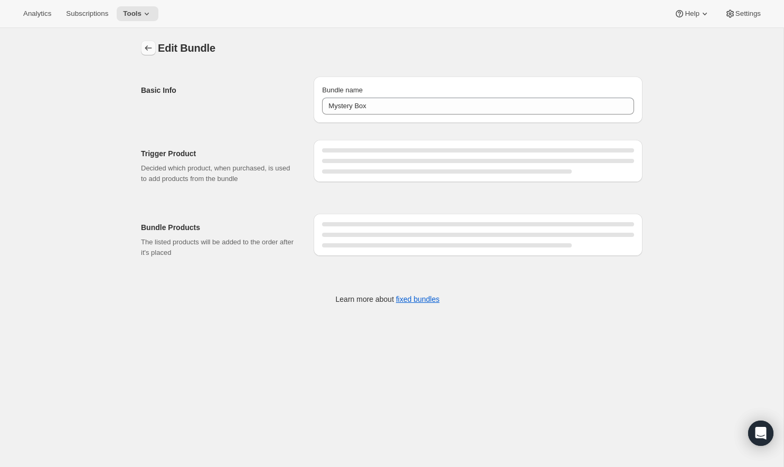
click at [150, 41] on button "Bundles" at bounding box center [148, 48] width 15 height 15
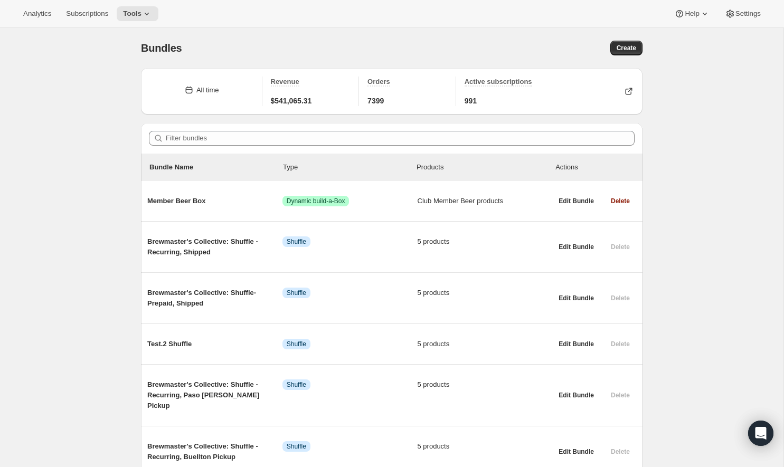
click at [632, 39] on div "Bundles. This page is ready Bundles Create" at bounding box center [391, 48] width 501 height 40
click at [626, 44] on span "Create" at bounding box center [626, 48] width 20 height 8
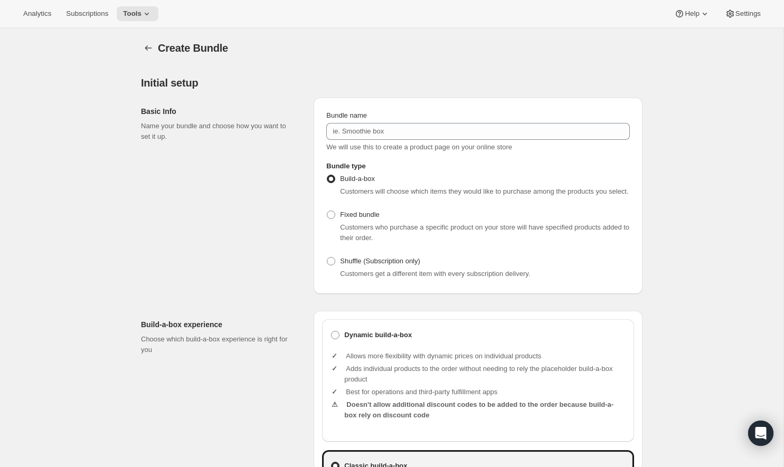
click at [357, 119] on label "Bundle name" at bounding box center [346, 115] width 41 height 11
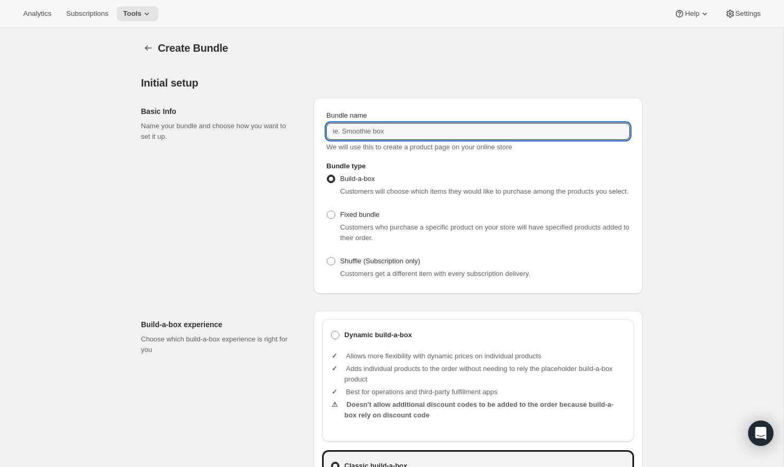
click at [357, 123] on input "Bundle name" at bounding box center [477, 131] width 303 height 17
click at [358, 135] on input "Bundle name" at bounding box center [477, 131] width 303 height 17
type input "Mystery Bundle (6pk)"
click at [355, 234] on span "Customers who purchase a specific product on your store will have specified pro…" at bounding box center [484, 232] width 289 height 18
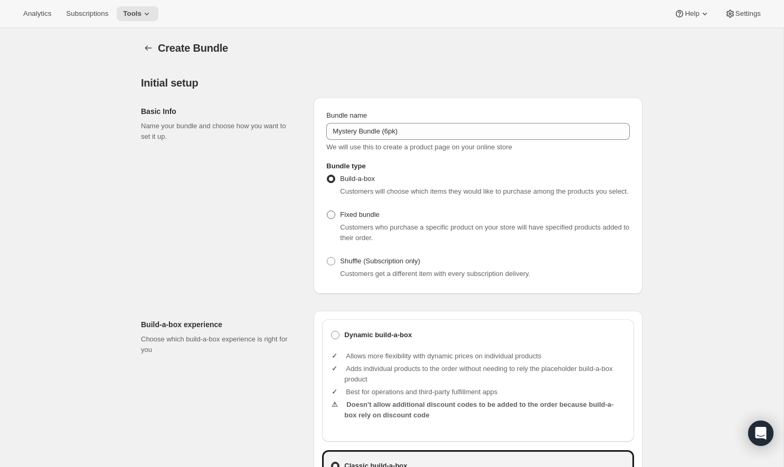
click at [333, 219] on span at bounding box center [331, 215] width 8 height 8
click at [327, 211] on input "Fixed bundle" at bounding box center [327, 211] width 1 height 1
radio input "true"
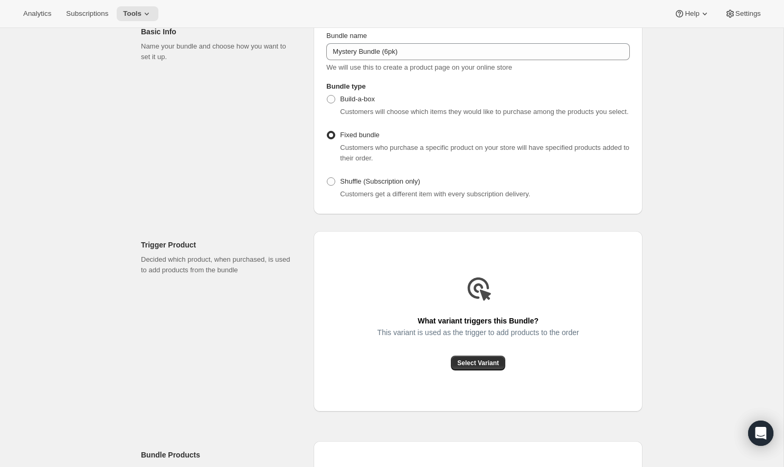
scroll to position [215, 0]
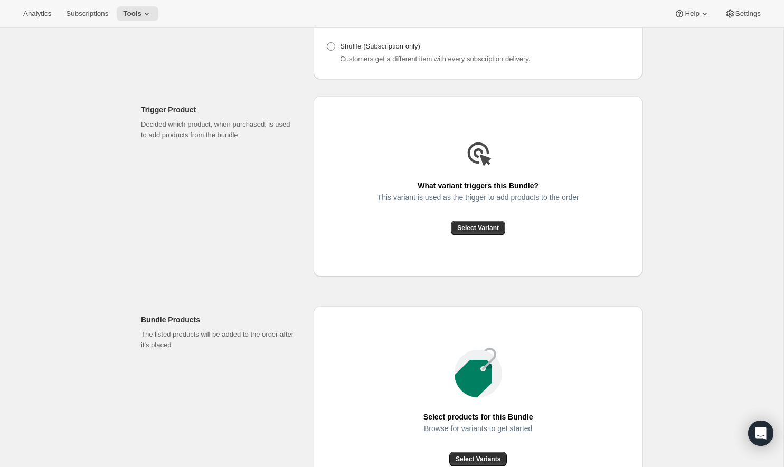
click at [471, 221] on div "This variant is used as the trigger to add products to the order" at bounding box center [478, 206] width 202 height 27
click at [471, 232] on span "Select Variant" at bounding box center [478, 228] width 42 height 8
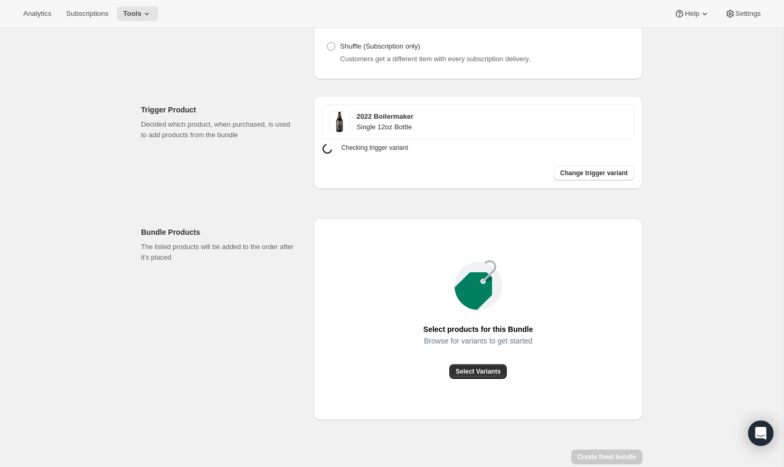
scroll to position [261, 0]
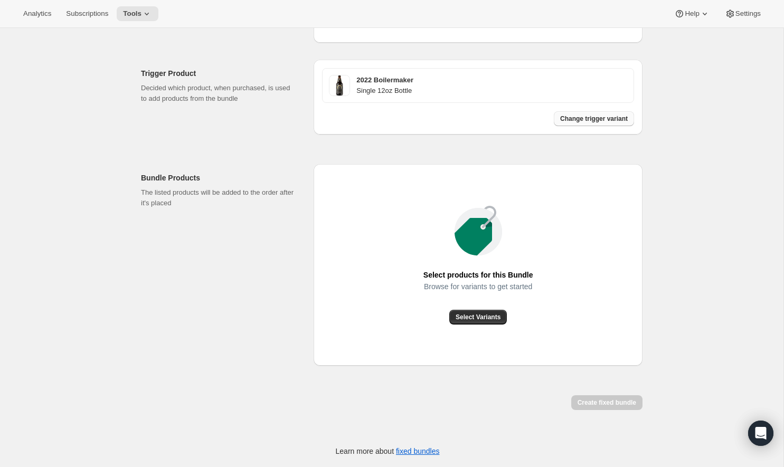
click at [577, 116] on span "Change trigger variant" at bounding box center [594, 118] width 68 height 8
click at [487, 318] on span "Select Variants" at bounding box center [477, 317] width 45 height 8
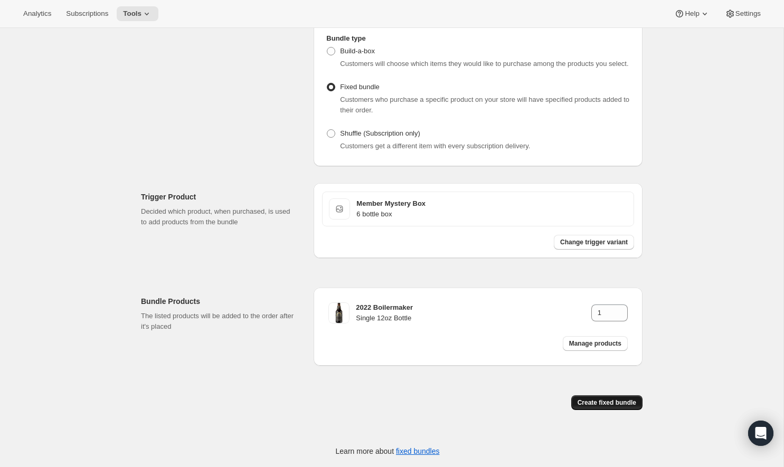
click at [613, 400] on span "Create fixed bundle" at bounding box center [606, 402] width 59 height 8
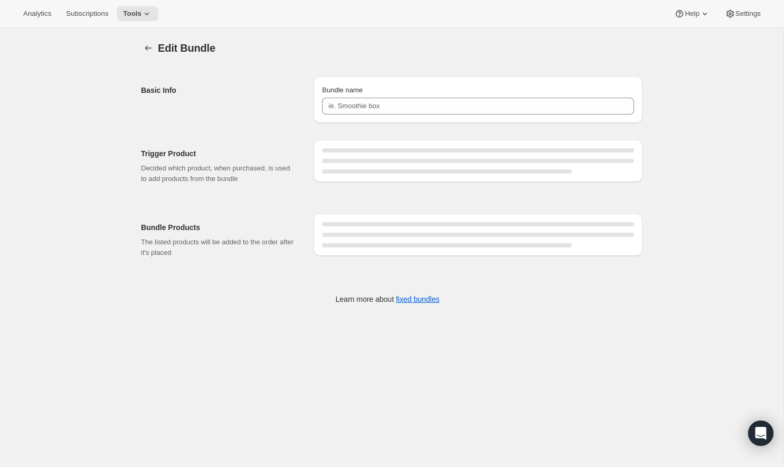
type input "Mystery Bundle (6pk)"
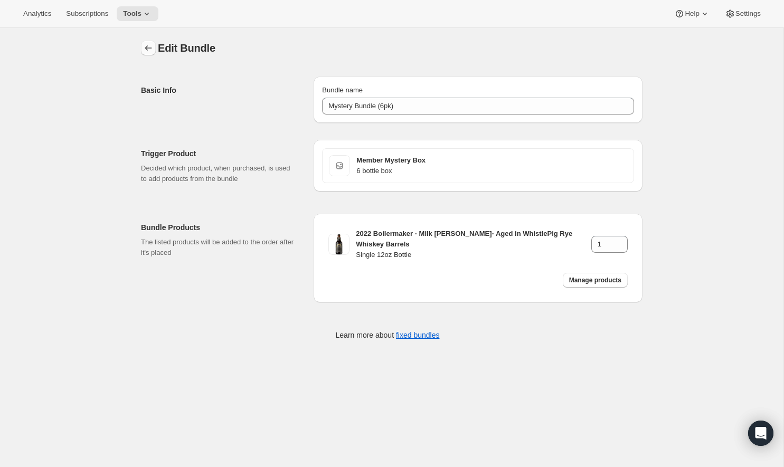
click at [146, 46] on icon "Bundles" at bounding box center [148, 47] width 7 height 5
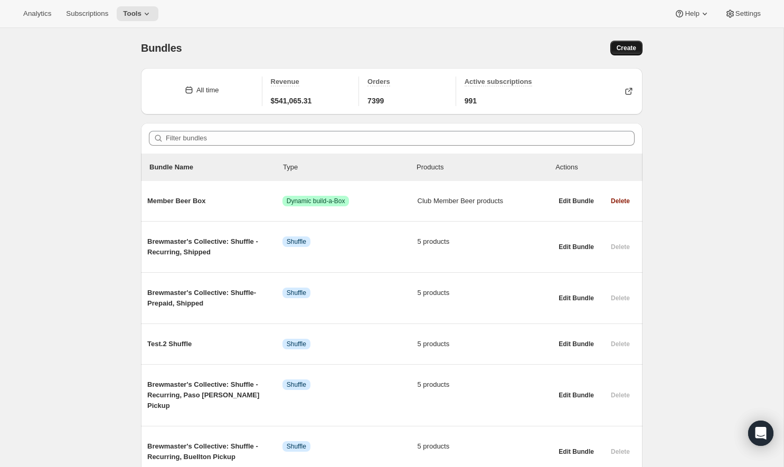
click at [626, 46] on span "Create" at bounding box center [626, 48] width 20 height 8
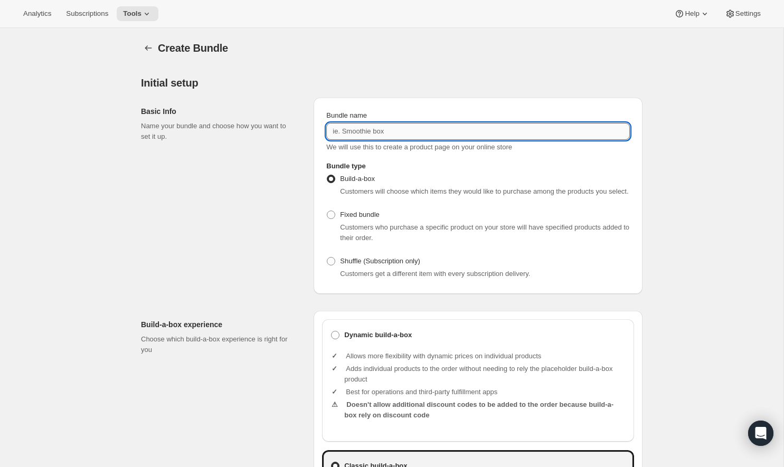
click at [402, 128] on input "Bundle name" at bounding box center [477, 131] width 303 height 17
click at [393, 133] on input "Mystery Bundle (6pk)" at bounding box center [477, 131] width 303 height 17
type input "Mystery Bundle (12pk)"
click at [354, 218] on span "Fixed bundle" at bounding box center [359, 215] width 39 height 8
click at [327, 211] on input "Fixed bundle" at bounding box center [327, 211] width 1 height 1
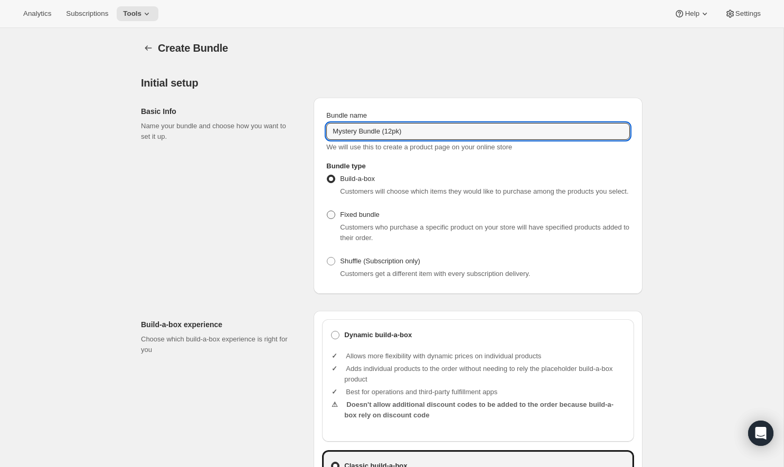
radio input "true"
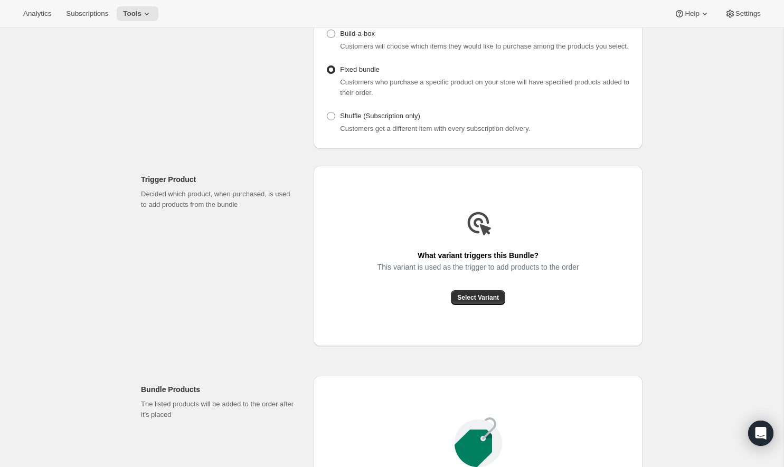
scroll to position [238, 0]
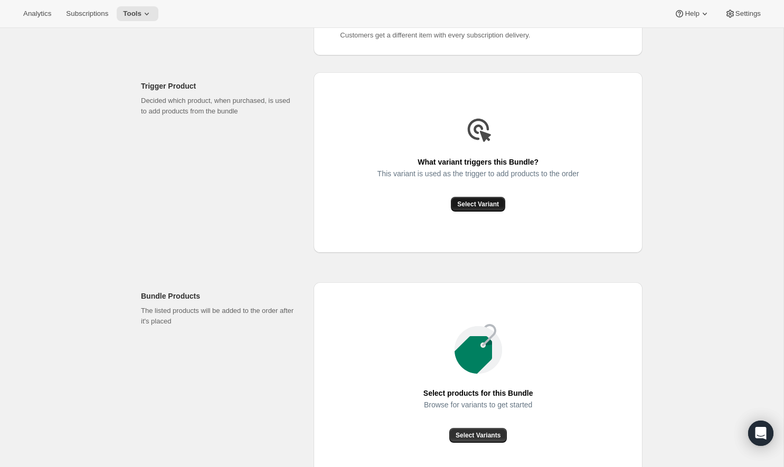
click at [474, 208] on span "Select Variant" at bounding box center [478, 204] width 42 height 8
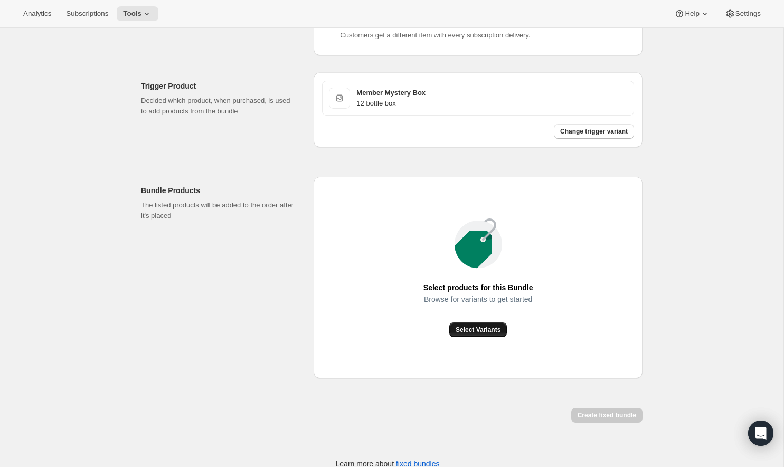
click at [462, 333] on button "Select Variants" at bounding box center [478, 329] width 58 height 15
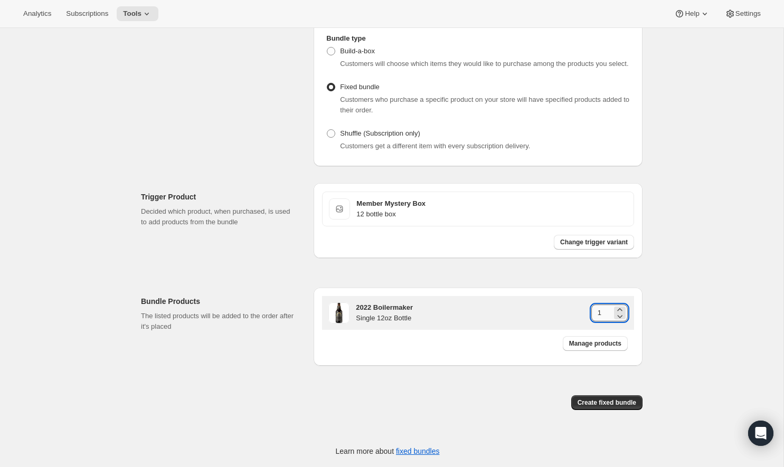
click at [608, 308] on input "1" at bounding box center [601, 312] width 21 height 17
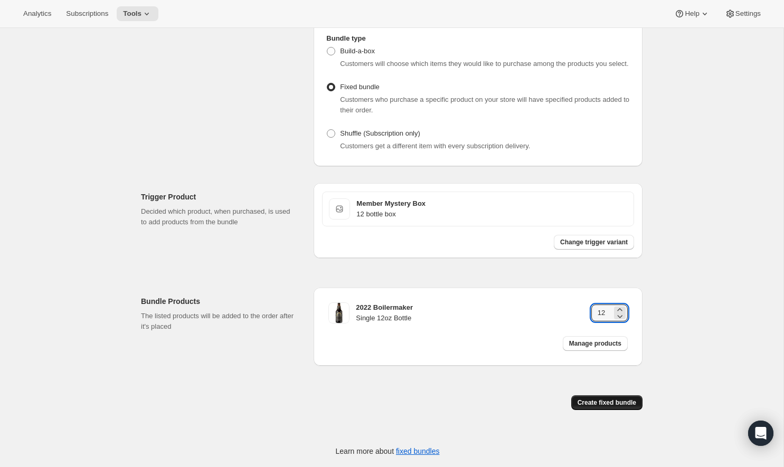
type input "12"
click at [623, 404] on span "Create fixed bundle" at bounding box center [606, 402] width 59 height 8
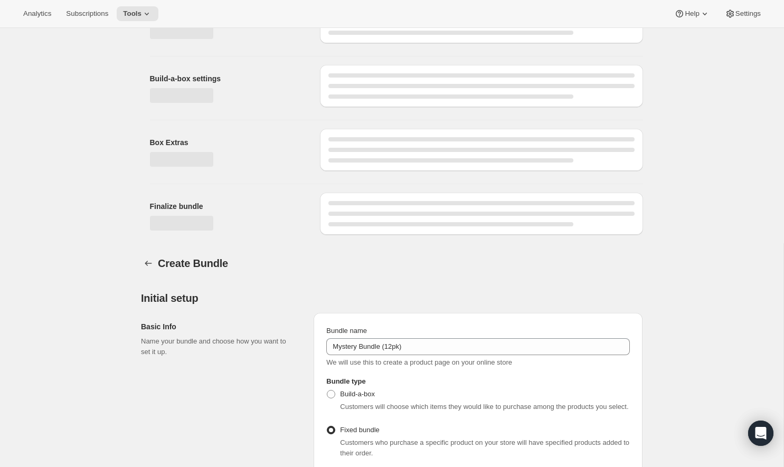
scroll to position [489, 0]
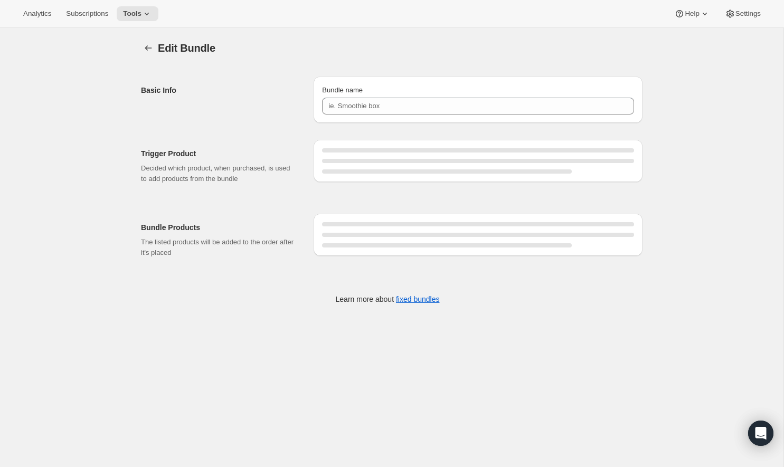
type input "Mystery Bundle (12pk)"
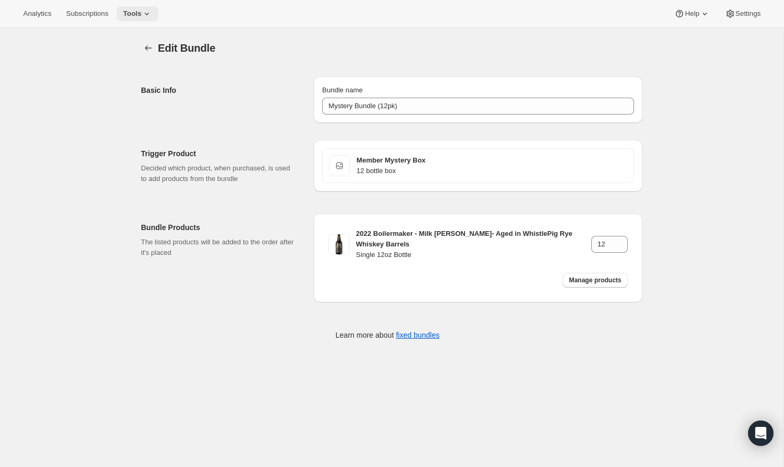
click at [131, 12] on span "Tools" at bounding box center [132, 13] width 18 height 8
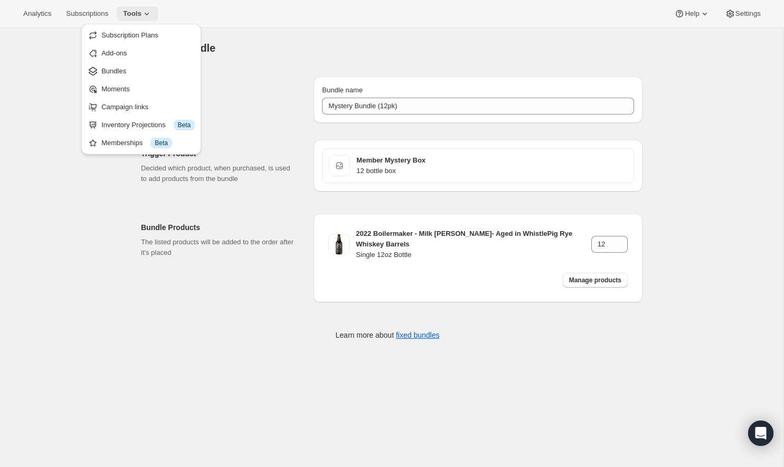
click at [131, 11] on span "Tools" at bounding box center [132, 13] width 18 height 8
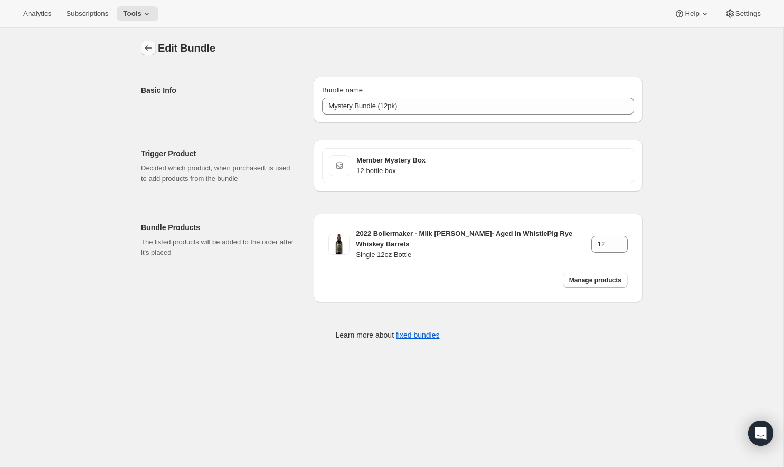
click at [155, 50] on button "Bundles" at bounding box center [148, 48] width 15 height 15
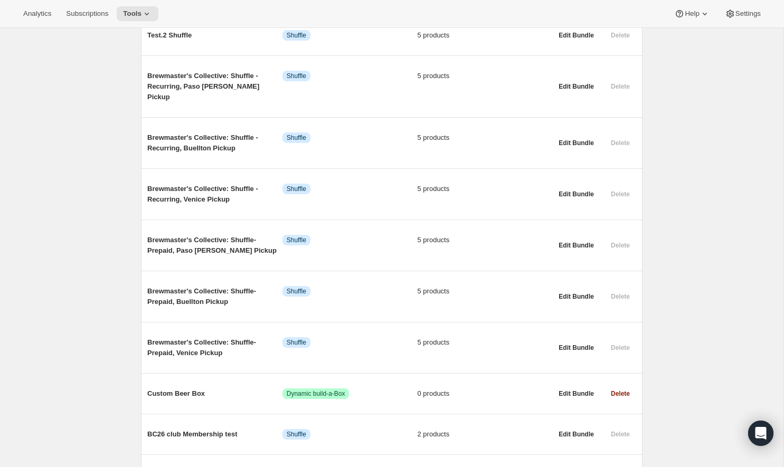
scroll to position [537, 0]
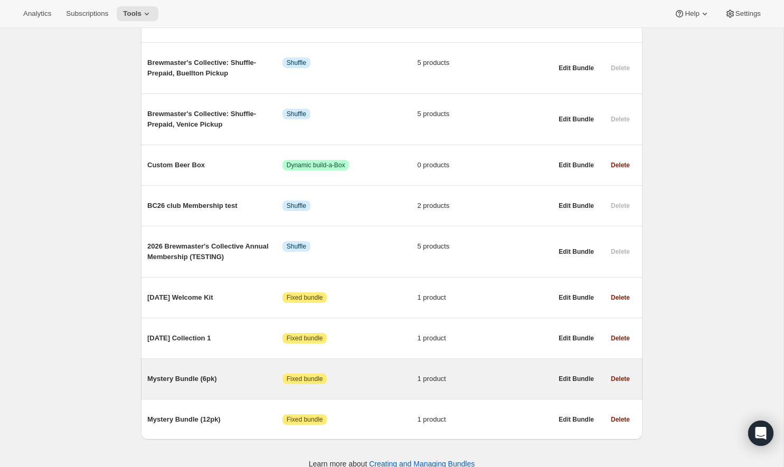
click at [207, 374] on span "Mystery Bundle (6pk)" at bounding box center [214, 379] width 135 height 11
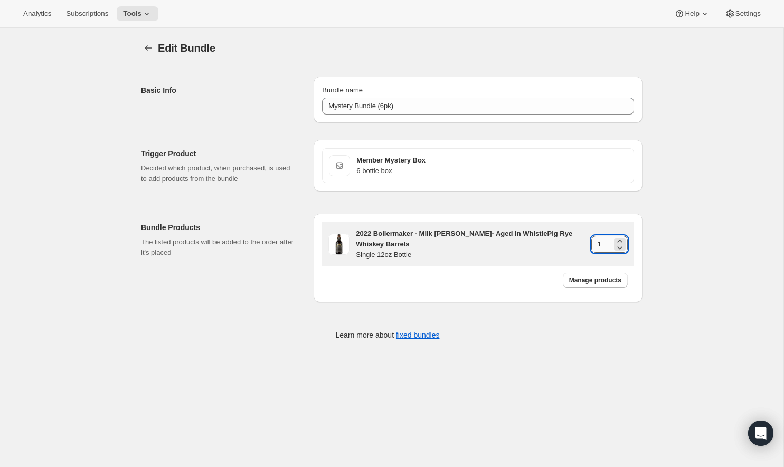
drag, startPoint x: 603, startPoint y: 244, endPoint x: 593, endPoint y: 244, distance: 10.0
click at [593, 244] on input "1" at bounding box center [601, 244] width 21 height 17
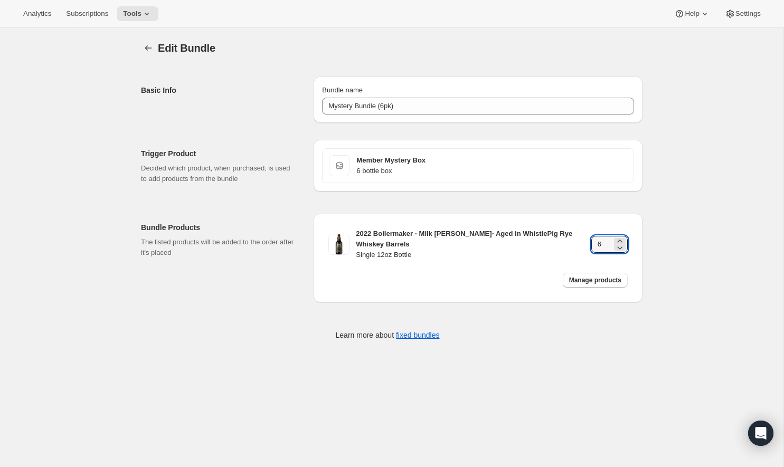
type input "6"
click at [141, 9] on span "Tools" at bounding box center [132, 13] width 18 height 8
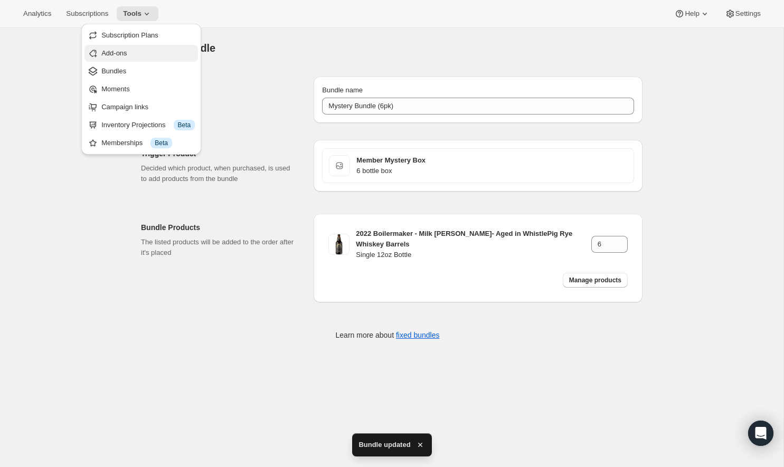
click at [126, 57] on span "Add-ons" at bounding box center [113, 53] width 25 height 8
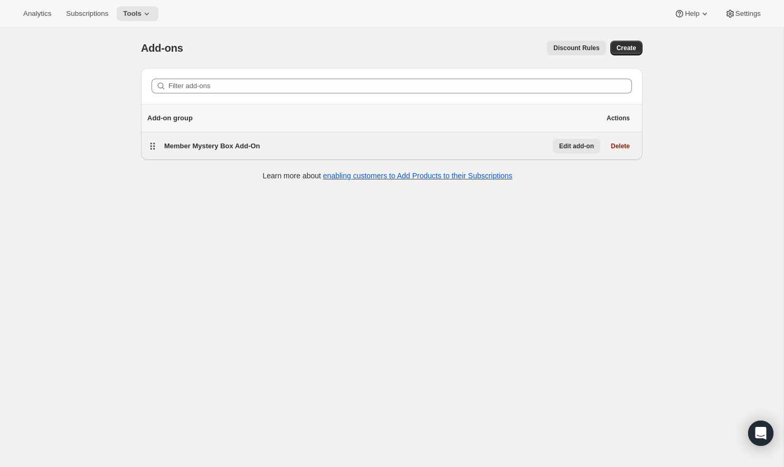
click at [561, 148] on span "Edit add-on" at bounding box center [576, 146] width 35 height 8
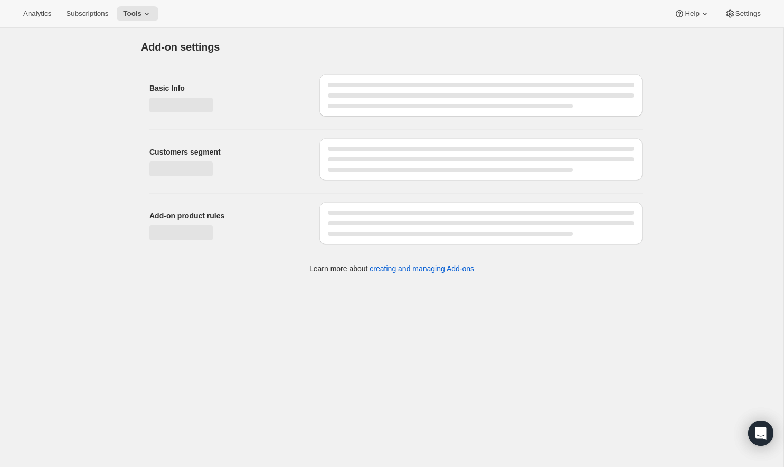
select select "customerTags"
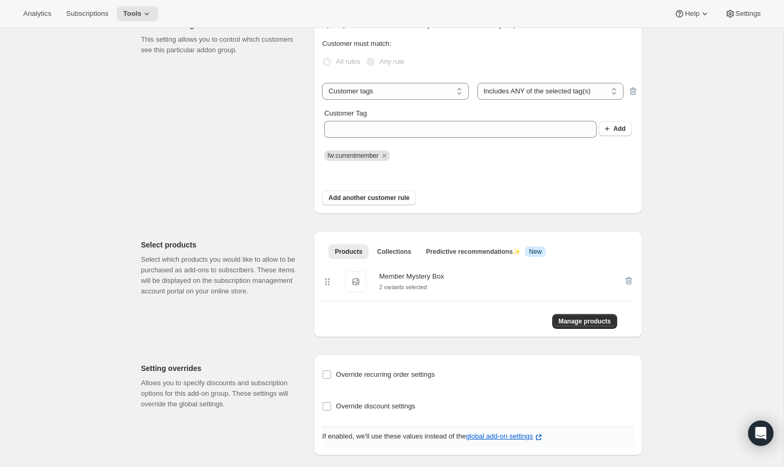
scroll to position [132, 0]
click at [395, 206] on button "Add another customer rule" at bounding box center [368, 199] width 93 height 15
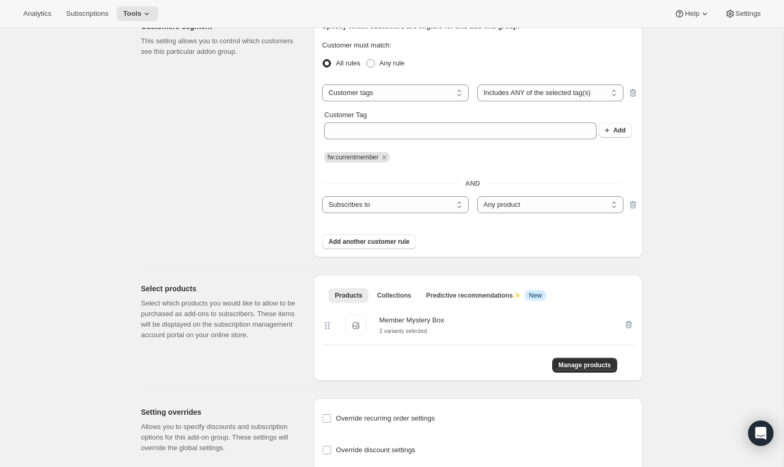
click at [517, 194] on div "and Subscribes to Shipping address is Customer tags Subscribes to Any product S…" at bounding box center [478, 198] width 312 height 30
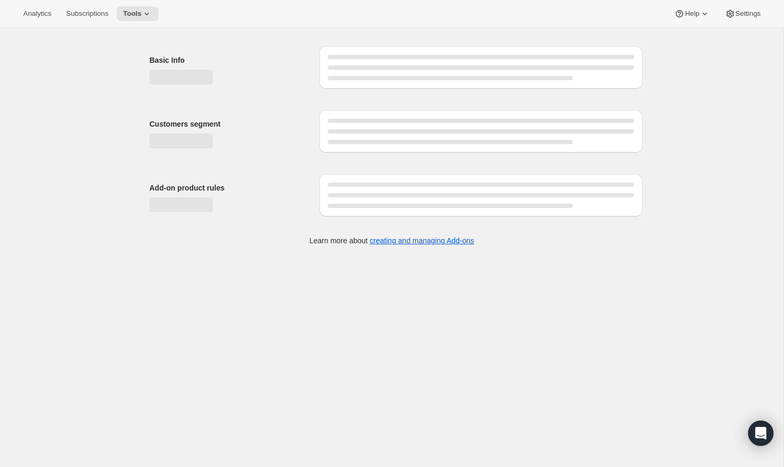
select select "customerTags"
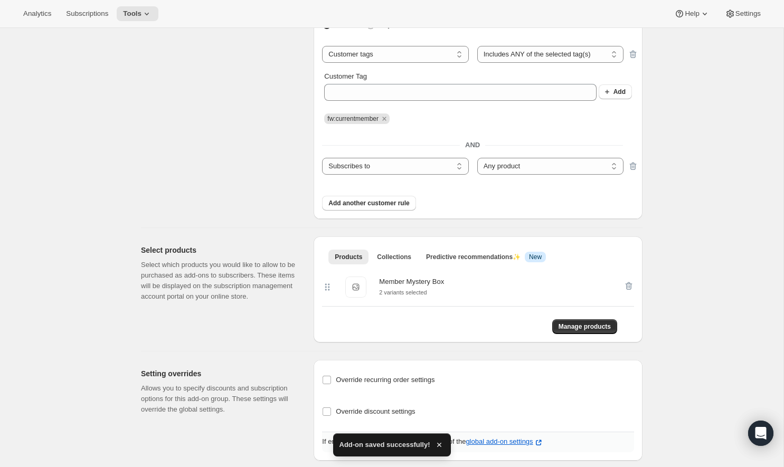
scroll to position [194, 0]
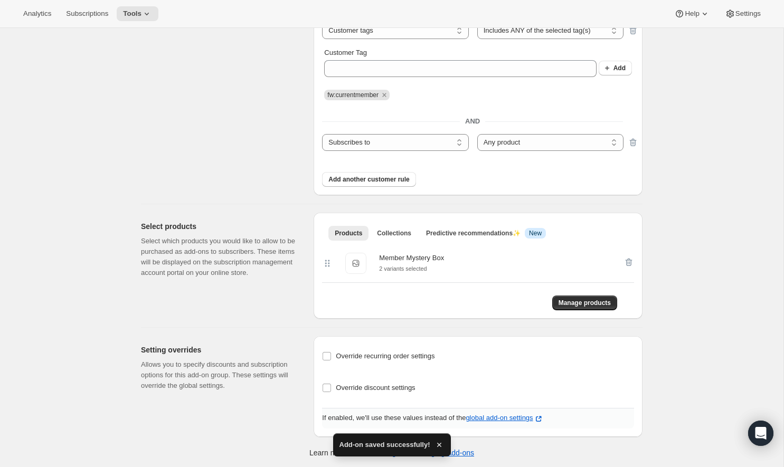
click at [519, 351] on div "Override recurring order settings" at bounding box center [478, 356] width 312 height 15
click at [583, 303] on span "Manage products" at bounding box center [584, 303] width 52 height 8
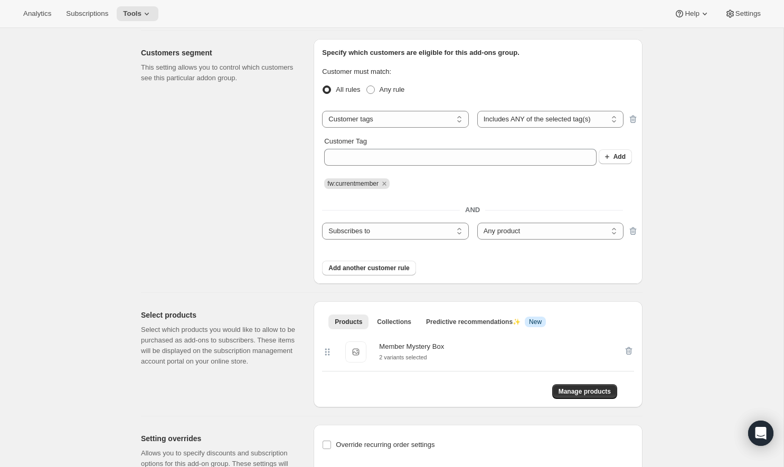
scroll to position [0, 0]
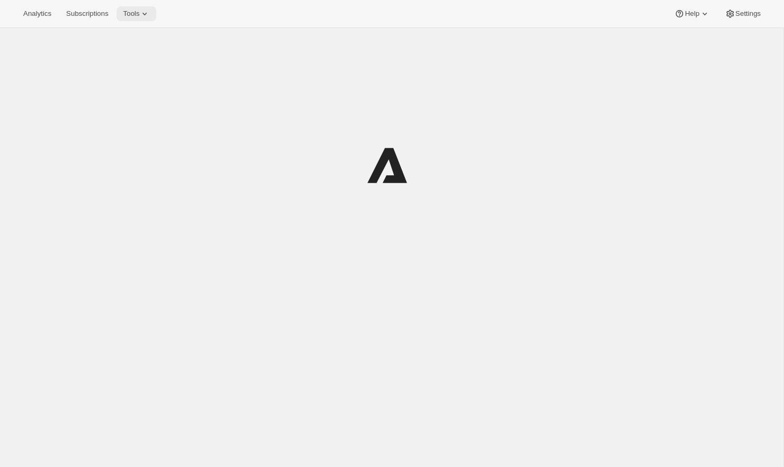
click at [141, 6] on button "Tools" at bounding box center [137, 13] width 40 height 15
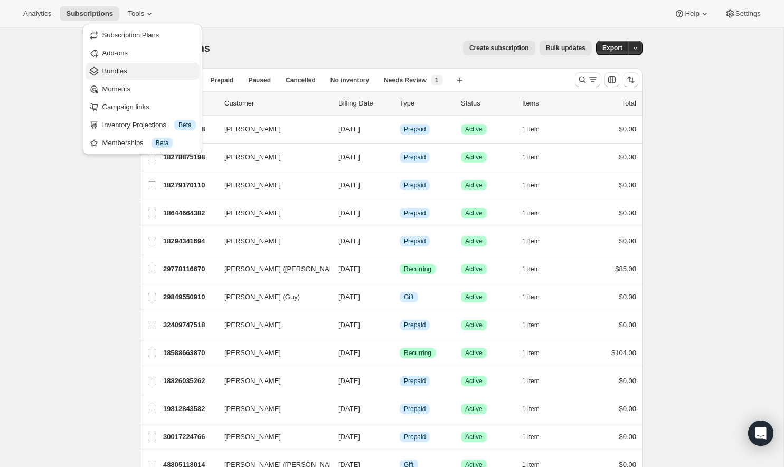
click at [117, 74] on span "Bundles" at bounding box center [114, 71] width 25 height 8
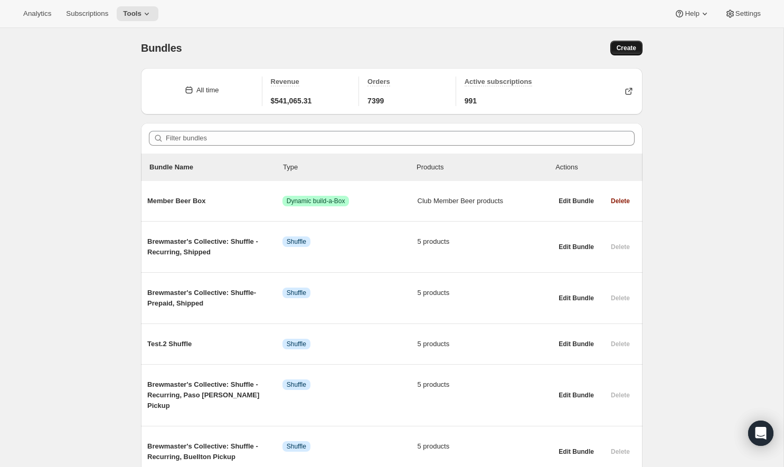
click at [631, 43] on button "Create" at bounding box center [626, 48] width 32 height 15
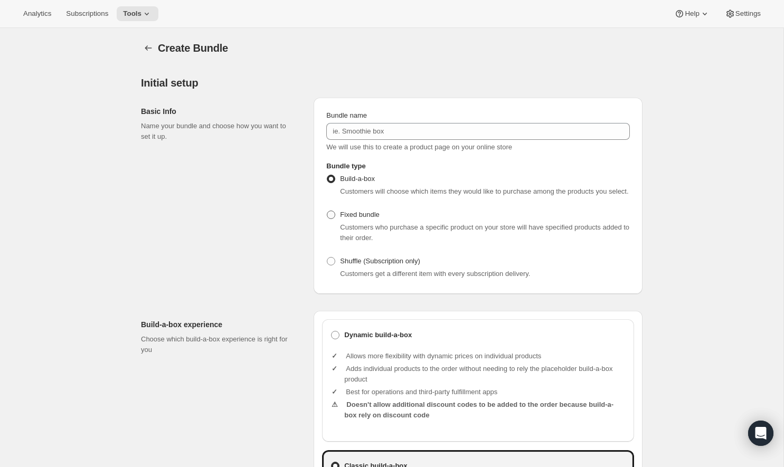
click at [332, 219] on span at bounding box center [331, 215] width 8 height 8
click at [327, 211] on input "Fixed bundle" at bounding box center [327, 211] width 1 height 1
radio input "true"
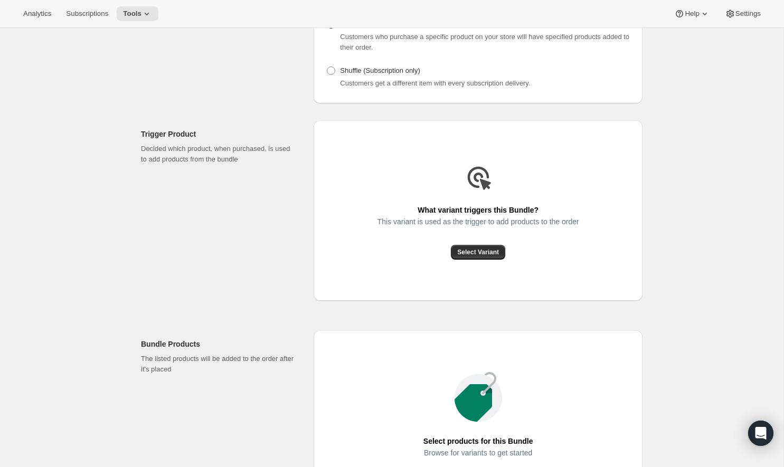
scroll to position [185, 0]
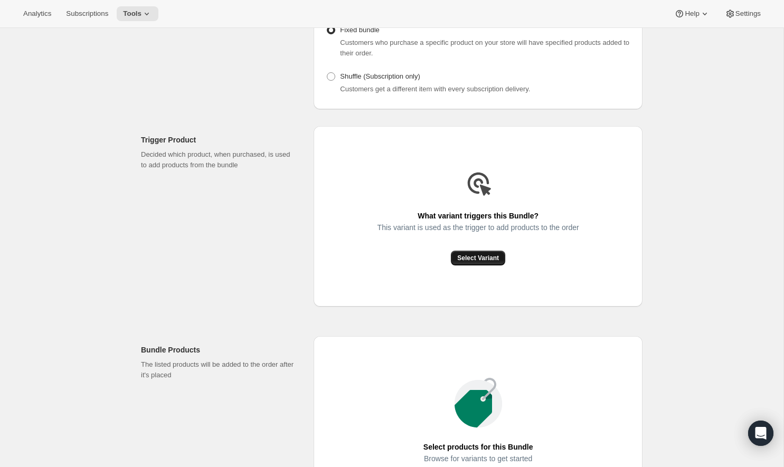
click at [482, 262] on span "Select Variant" at bounding box center [478, 258] width 42 height 8
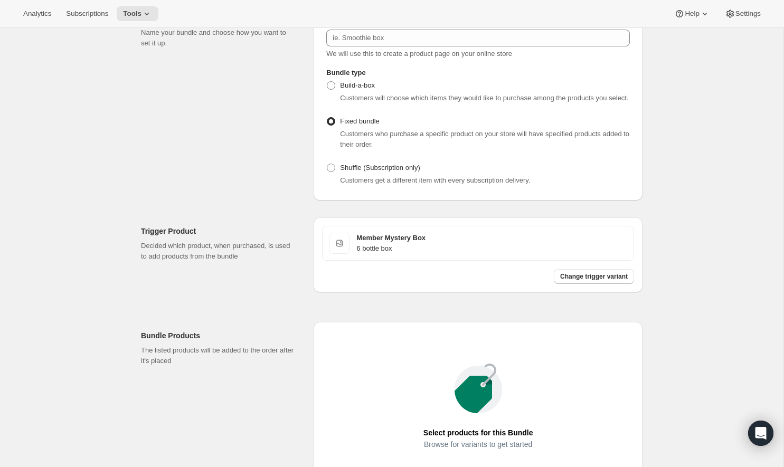
scroll to position [0, 0]
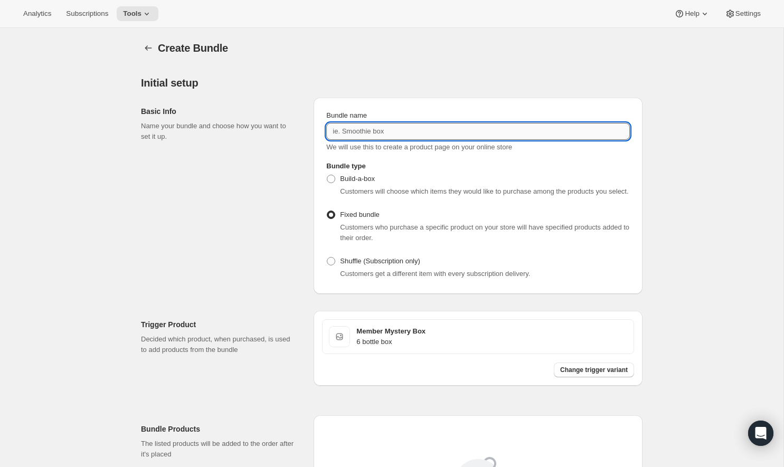
click at [406, 133] on input "Bundle name" at bounding box center [477, 131] width 303 height 17
type input "M"
click at [503, 66] on div "Create Bundle. This page is ready Create Bundle" at bounding box center [391, 48] width 501 height 40
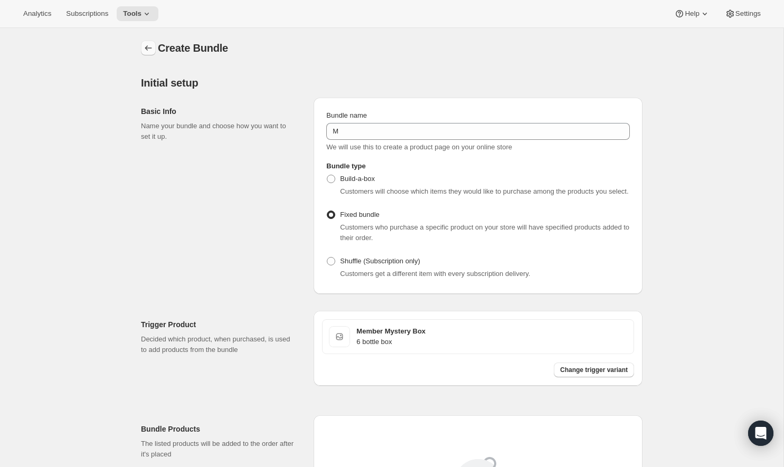
click at [147, 55] on button "Bundles" at bounding box center [148, 48] width 15 height 15
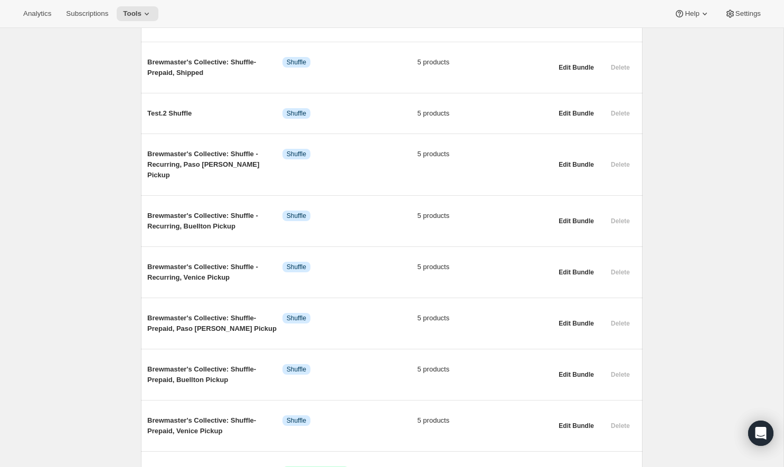
scroll to position [496, 0]
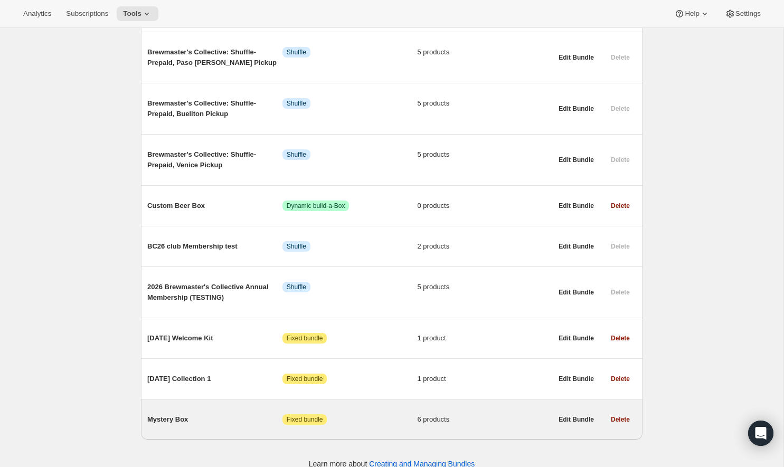
click at [188, 414] on span "Mystery Box" at bounding box center [214, 419] width 135 height 11
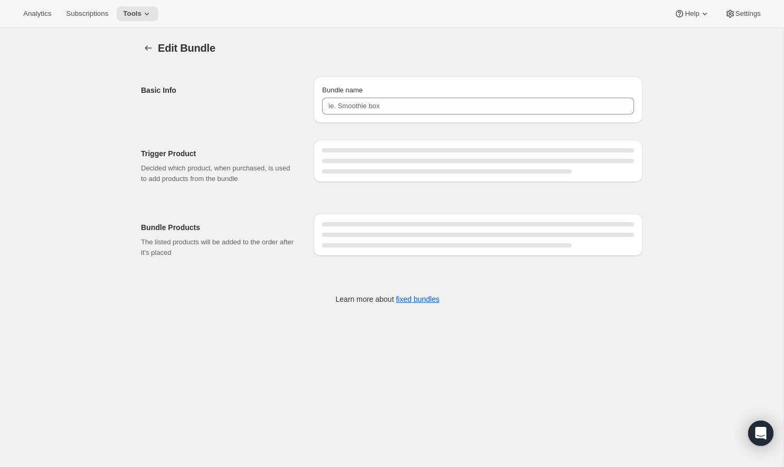
type input "Mystery Box"
click at [146, 42] on button "Bundles" at bounding box center [148, 48] width 15 height 15
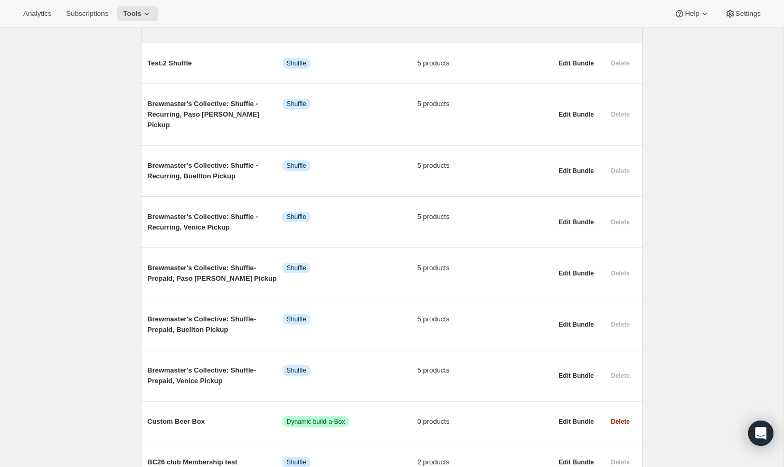
scroll to position [496, 0]
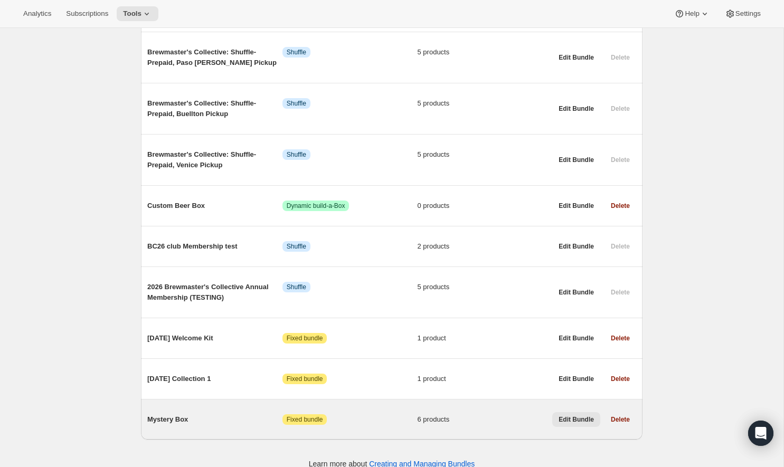
click at [590, 415] on span "Edit Bundle" at bounding box center [575, 419] width 35 height 8
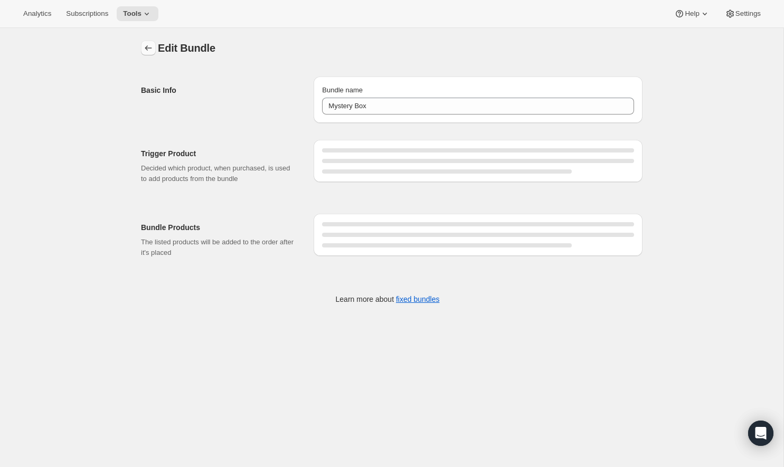
click at [144, 53] on button "Bundles" at bounding box center [148, 48] width 15 height 15
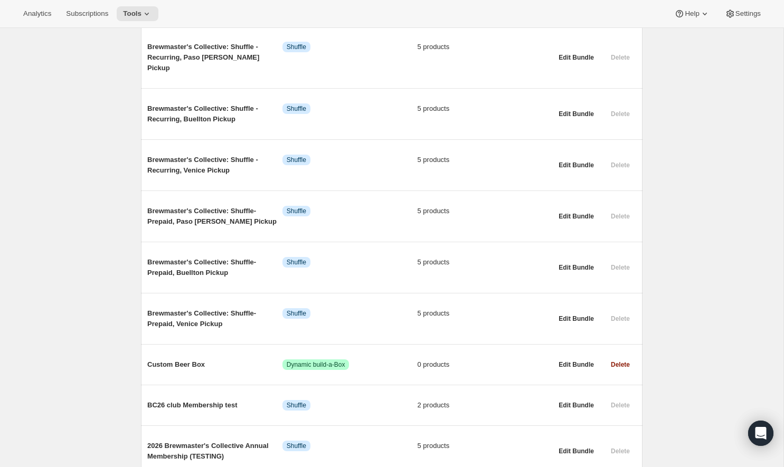
scroll to position [496, 0]
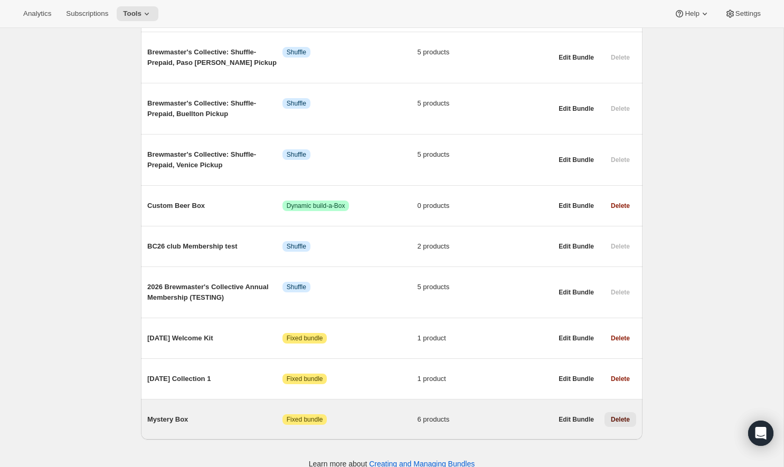
click at [613, 415] on span "Delete" at bounding box center [619, 419] width 19 height 8
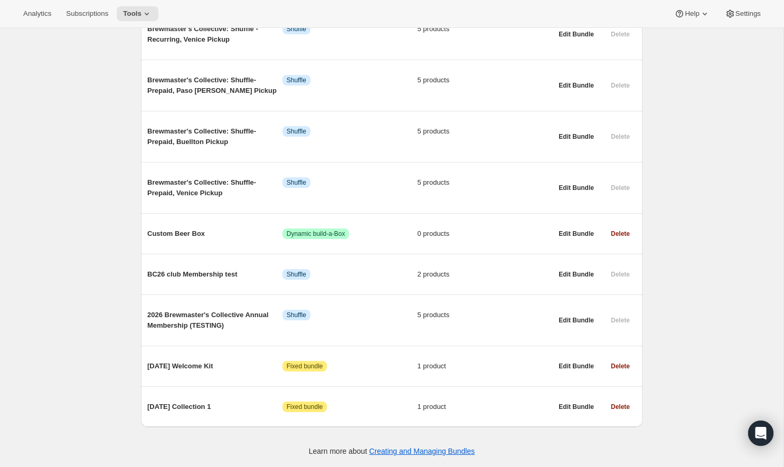
scroll to position [456, 0]
